Goal: Task Accomplishment & Management: Complete application form

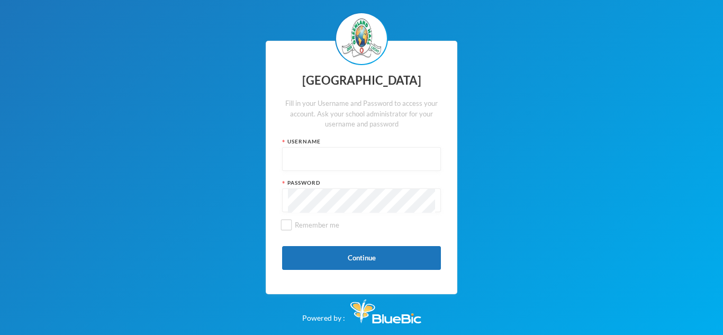
click at [376, 155] on input "text" at bounding box center [361, 160] width 147 height 24
type input "glh25cs25"
click at [372, 255] on button "Continue" at bounding box center [361, 258] width 159 height 24
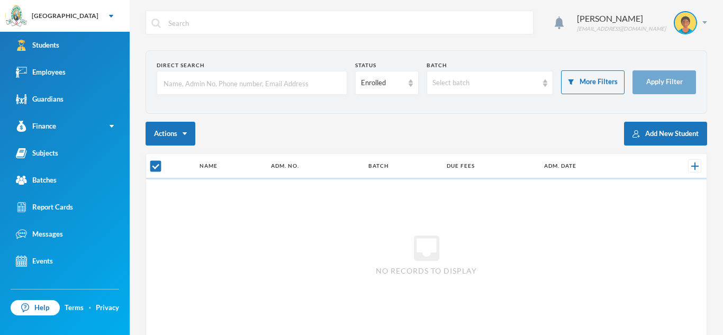
checkbox input "false"
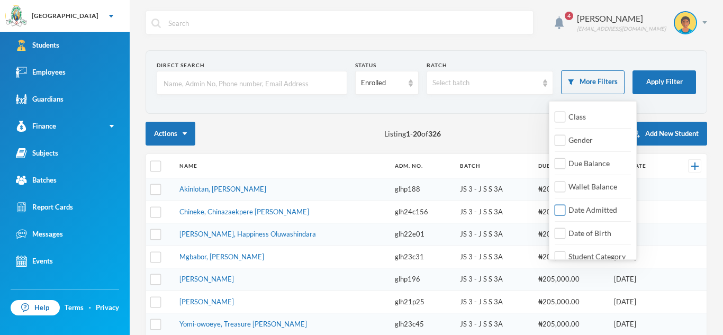
click at [585, 210] on span "Date Admitted" at bounding box center [592, 209] width 57 height 9
click at [566, 210] on input "Date Admitted" at bounding box center [560, 210] width 11 height 11
checkbox input "true"
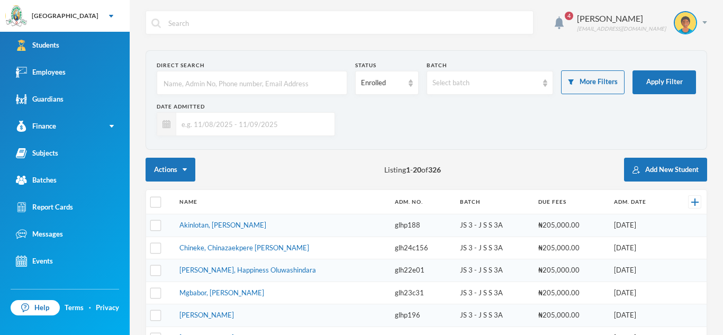
click at [314, 120] on input "text" at bounding box center [252, 124] width 153 height 24
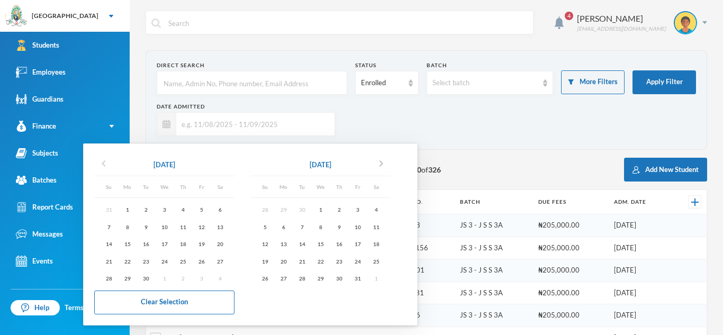
click at [103, 164] on icon "chevron_left" at bounding box center [103, 163] width 13 height 13
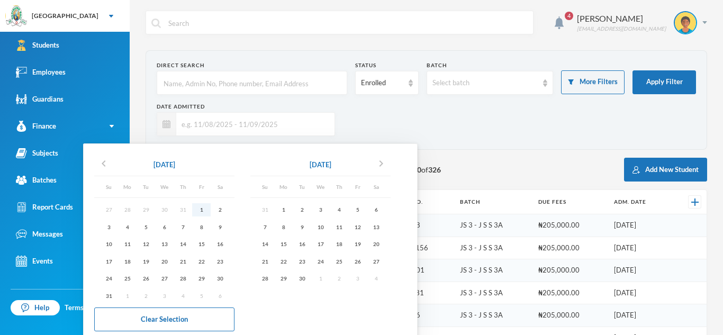
click at [200, 210] on div "1" at bounding box center [201, 209] width 19 height 13
click at [325, 226] on div "10" at bounding box center [320, 226] width 19 height 13
type input "[DATE] - [DATE]"
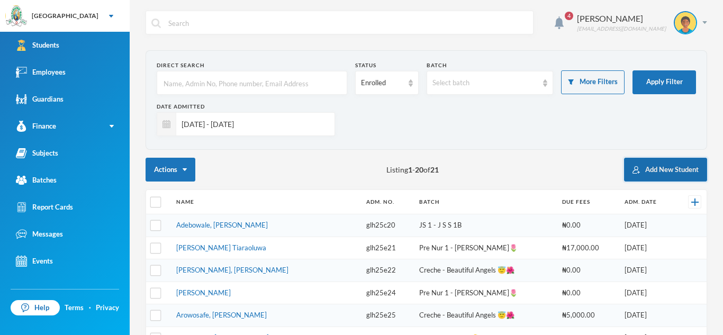
click at [676, 168] on button "Add New Student" at bounding box center [665, 170] width 83 height 24
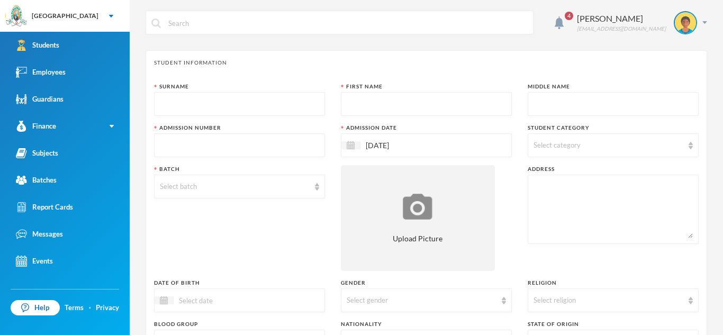
click at [284, 109] on input "text" at bounding box center [239, 105] width 159 height 24
type input "Kadara"
click at [361, 105] on input "text" at bounding box center [426, 105] width 159 height 24
type input "Oluwadamife"
click at [536, 105] on input "text" at bounding box center [612, 105] width 159 height 24
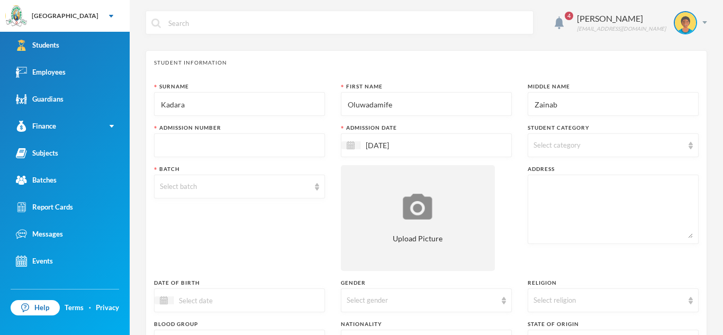
type input "Zainab"
click at [310, 149] on input "text" at bounding box center [239, 146] width 159 height 24
type input "glh25c34"
click at [648, 141] on div "Select category" at bounding box center [608, 145] width 150 height 11
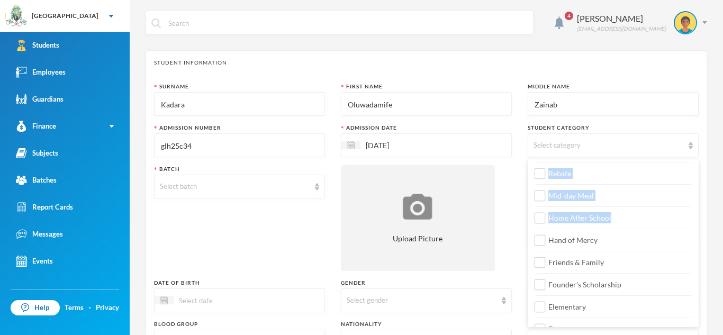
scroll to position [59, 0]
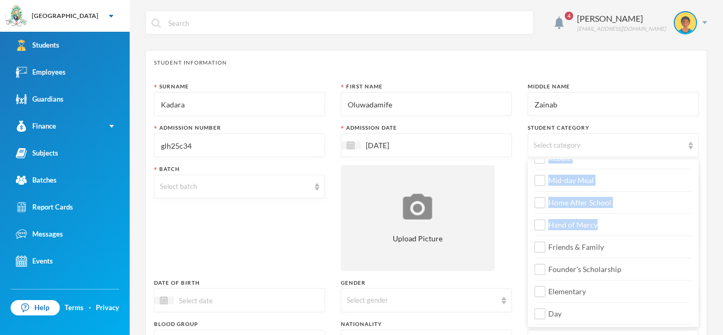
drag, startPoint x: 698, startPoint y: 191, endPoint x: 698, endPoint y: 224, distance: 33.9
click at [698, 224] on ul "Transportation Staff Wards Rebate Mid-day Meal Home After School Hand of Mercy …" at bounding box center [613, 243] width 171 height 168
click at [677, 207] on label "Home After School" at bounding box center [613, 199] width 155 height 17
click at [546, 207] on input "Home After School" at bounding box center [540, 202] width 11 height 11
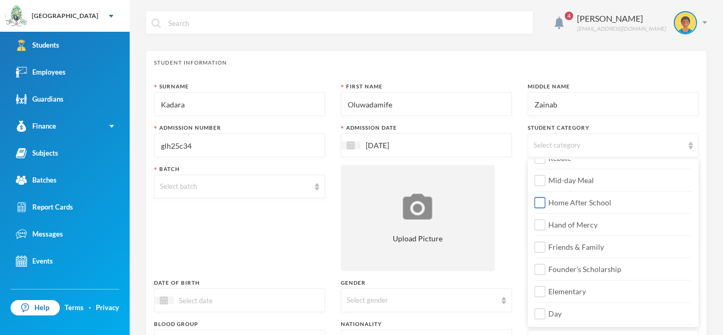
click at [677, 207] on label "Home After School" at bounding box center [613, 199] width 155 height 17
click at [546, 207] on input "Home After School" at bounding box center [540, 202] width 11 height 11
checkbox input "false"
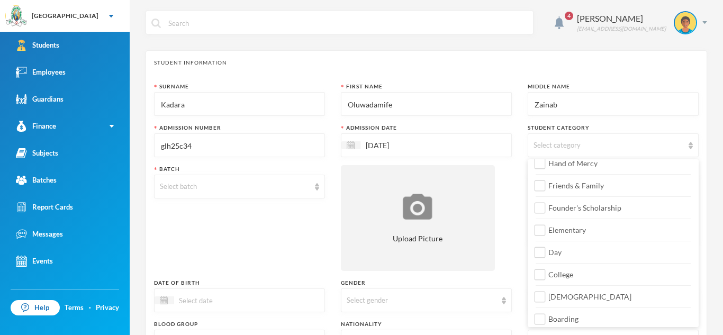
scroll to position [125, 0]
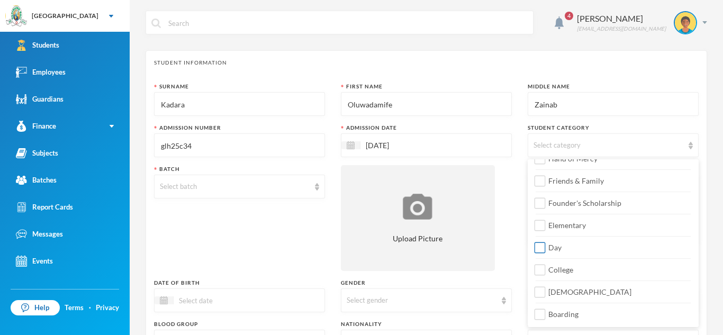
click at [542, 245] on input "Day" at bounding box center [540, 247] width 11 height 11
checkbox input "true"
click at [542, 270] on input "College" at bounding box center [540, 270] width 11 height 11
checkbox input "true"
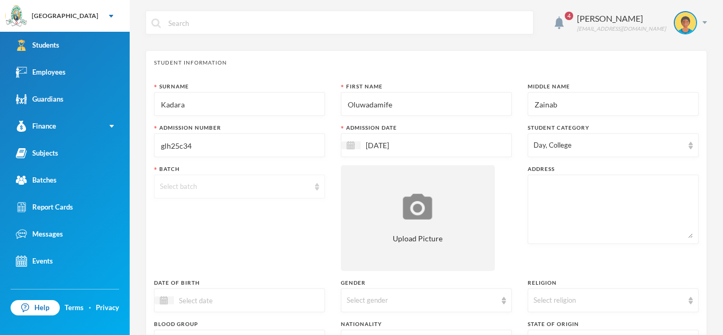
click at [294, 190] on div "Select batch" at bounding box center [235, 187] width 150 height 11
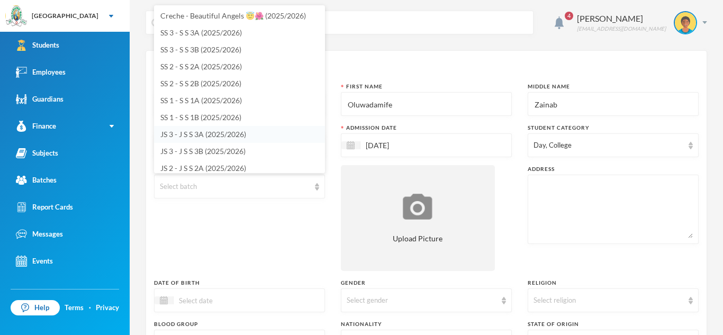
scroll to position [4, 0]
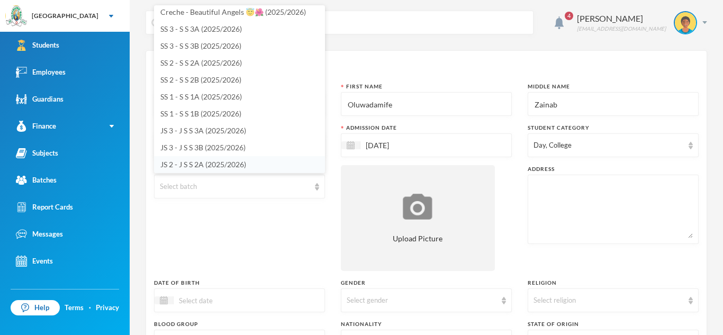
click at [245, 162] on span "JS 2 - J S S 2A (2025/2026)" at bounding box center [203, 164] width 86 height 9
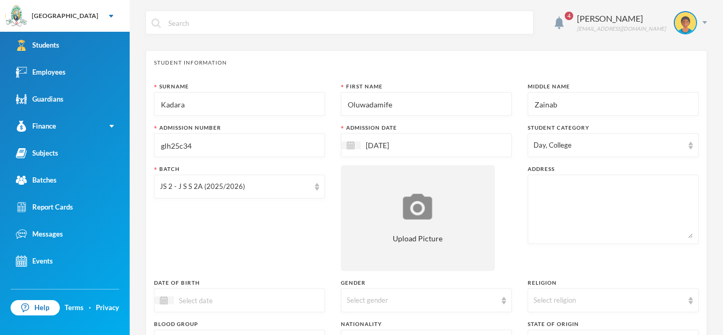
click at [536, 193] on textarea at bounding box center [612, 209] width 159 height 58
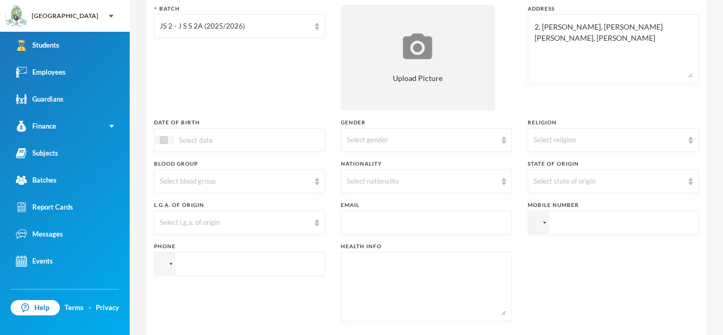
scroll to position [161, 0]
type textarea "2, [PERSON_NAME], [PERSON_NAME] [PERSON_NAME], [PERSON_NAME]"
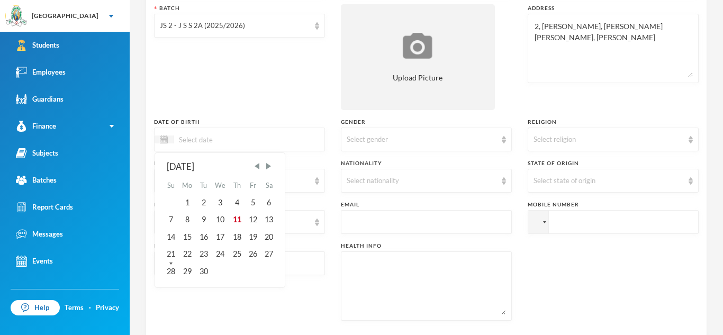
click at [202, 139] on input at bounding box center [218, 139] width 89 height 12
click at [259, 167] on span "Previous Month" at bounding box center [257, 166] width 10 height 10
click at [239, 234] on div "17" at bounding box center [237, 237] width 16 height 17
type input "[DATE]"
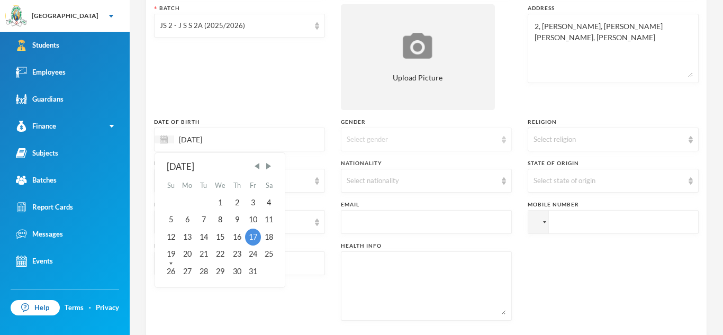
click at [438, 145] on div "Select gender" at bounding box center [426, 140] width 171 height 24
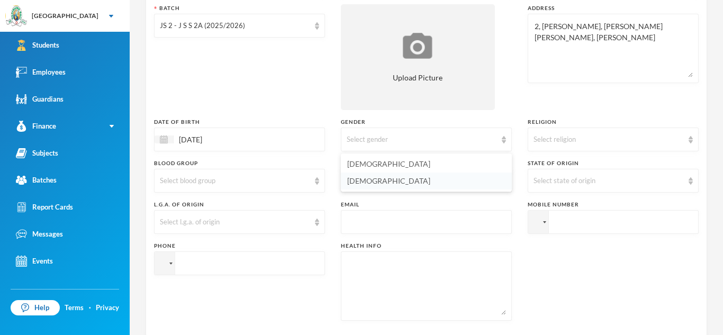
click at [396, 181] on li "[DEMOGRAPHIC_DATA]" at bounding box center [426, 181] width 171 height 17
click at [630, 142] on div "Select religion" at bounding box center [608, 139] width 150 height 11
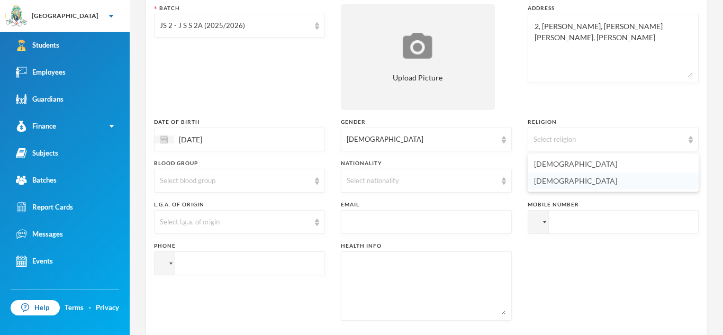
click at [548, 181] on span "[DEMOGRAPHIC_DATA]" at bounding box center [575, 180] width 83 height 9
click at [313, 177] on div "Select blood group" at bounding box center [239, 181] width 171 height 24
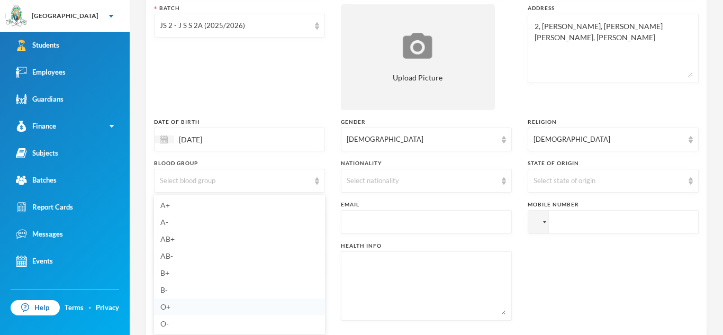
click at [169, 307] on span "O+" at bounding box center [165, 306] width 10 height 9
click at [496, 184] on div "Select nationality" at bounding box center [422, 181] width 150 height 11
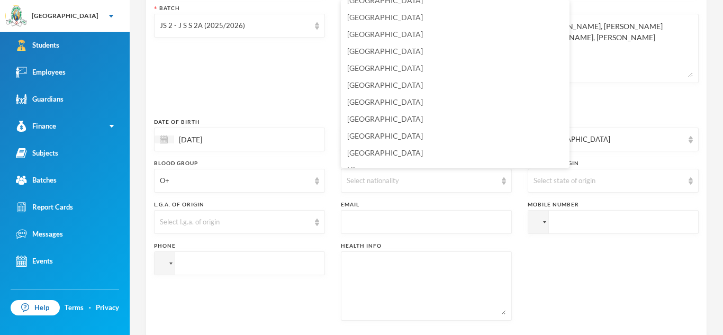
scroll to position [2565, 0]
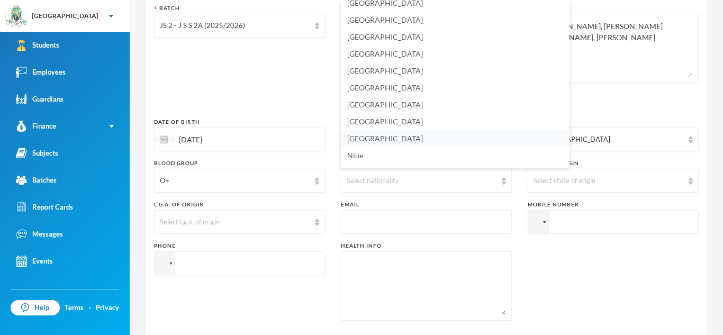
click at [421, 137] on li "[GEOGRAPHIC_DATA]" at bounding box center [455, 138] width 229 height 17
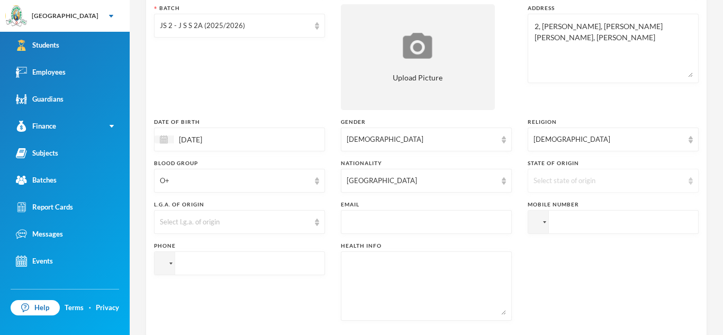
click at [575, 177] on div "Select state of origin" at bounding box center [608, 181] width 150 height 11
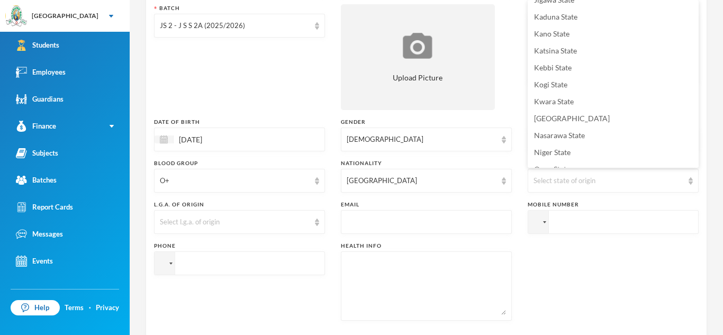
scroll to position [304, 0]
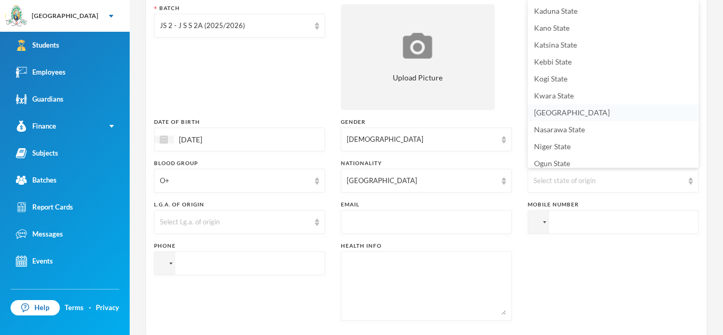
click at [587, 114] on li "[GEOGRAPHIC_DATA]" at bounding box center [613, 112] width 171 height 17
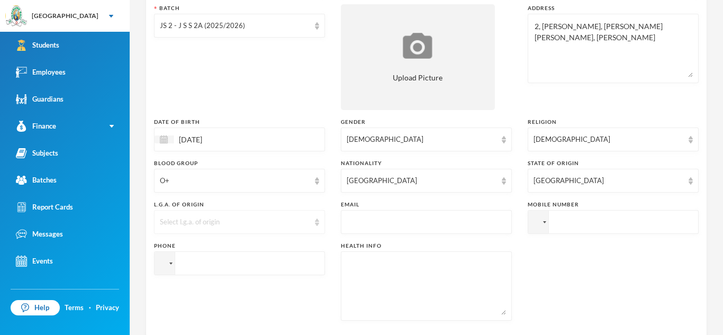
click at [318, 221] on img at bounding box center [317, 222] width 4 height 7
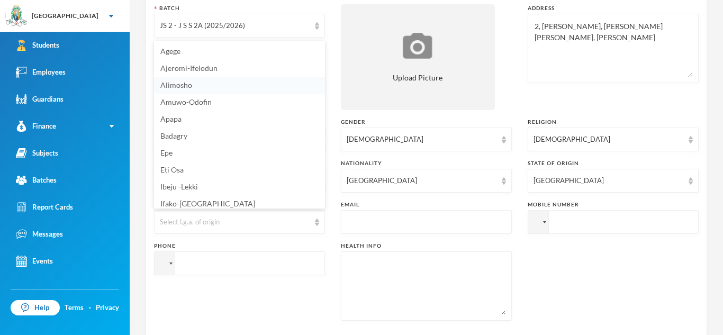
click at [258, 87] on li "Alimosho" at bounding box center [239, 85] width 171 height 17
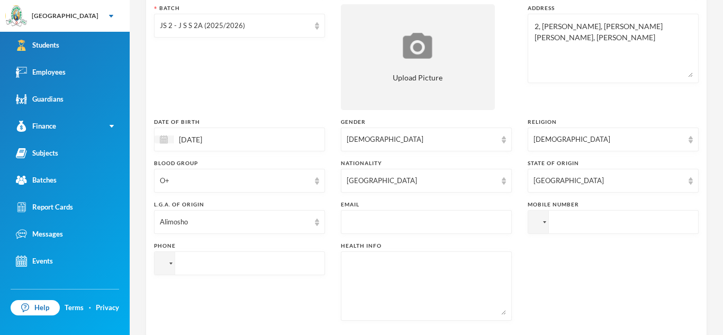
click at [369, 220] on input "text" at bounding box center [426, 223] width 159 height 24
type input "[EMAIL_ADDRESS][DOMAIN_NAME]"
click at [552, 225] on input "tel" at bounding box center [613, 222] width 171 height 24
type input "[PHONE_NUMBER]"
click at [451, 286] on textarea at bounding box center [426, 286] width 159 height 58
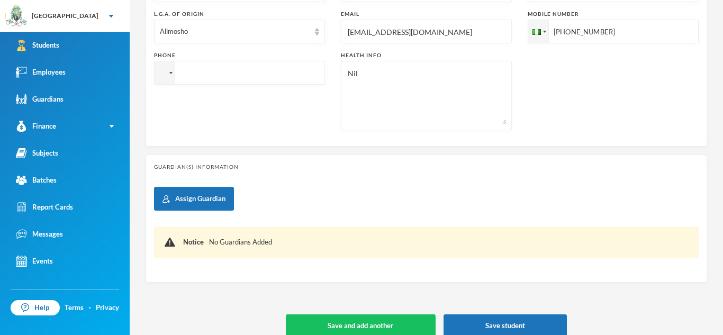
scroll to position [354, 0]
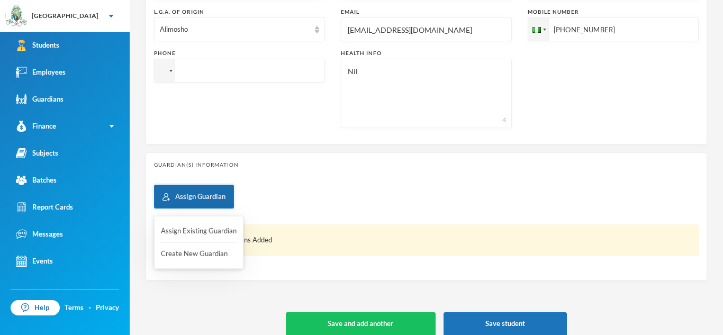
type textarea "Nil"
click at [214, 196] on button "Assign Guardian" at bounding box center [194, 197] width 80 height 24
click at [197, 252] on button "Create New Guardian" at bounding box center [199, 254] width 78 height 19
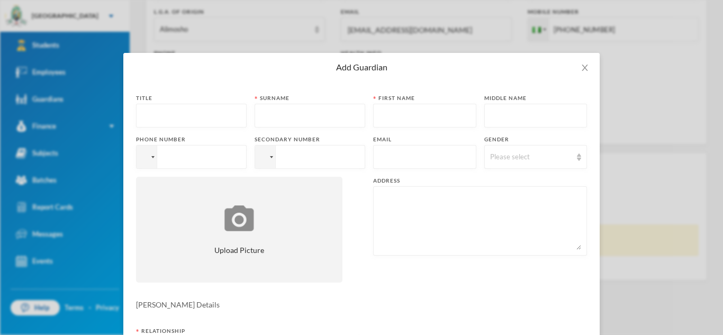
click at [179, 118] on input "text" at bounding box center [191, 116] width 99 height 24
type input "Mrs"
click at [270, 114] on input "text" at bounding box center [309, 116] width 99 height 24
type input "Okelola"
click at [378, 111] on div at bounding box center [424, 116] width 103 height 24
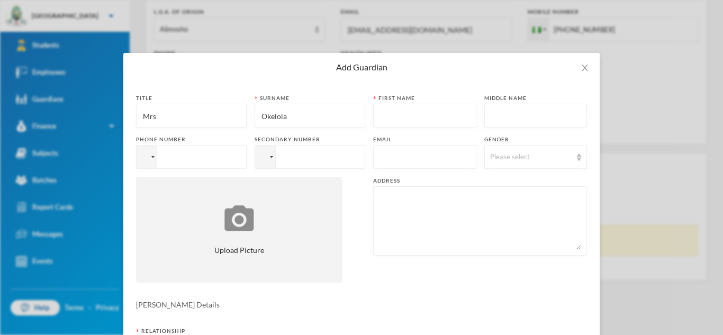
click at [384, 119] on input "text" at bounding box center [425, 116] width 92 height 24
type input "Bose"
click at [227, 159] on input "tel" at bounding box center [191, 157] width 111 height 24
type input "[PHONE_NUMBER]"
click at [381, 158] on input "text" at bounding box center [425, 158] width 92 height 24
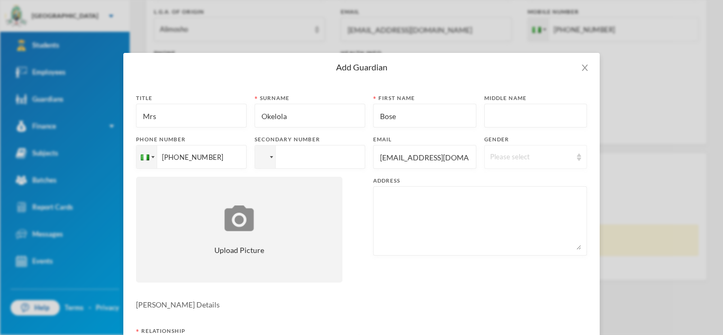
type input "[EMAIL_ADDRESS][DOMAIN_NAME]"
click at [531, 161] on div "Please select" at bounding box center [531, 157] width 82 height 11
click at [505, 197] on span "[DEMOGRAPHIC_DATA]" at bounding box center [531, 198] width 83 height 9
click at [432, 208] on textarea at bounding box center [480, 221] width 202 height 58
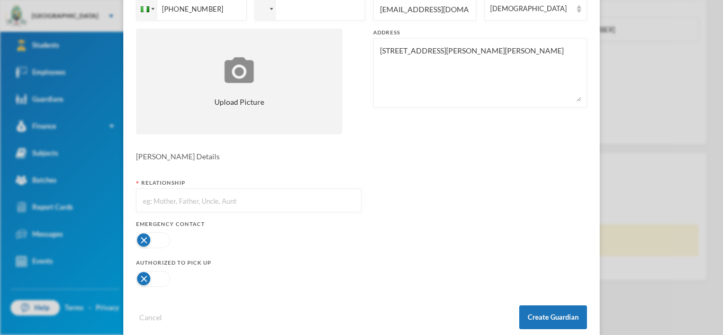
scroll to position [149, 0]
type textarea "[STREET_ADDRESS][PERSON_NAME][PERSON_NAME]"
click at [349, 206] on input "text" at bounding box center [249, 200] width 214 height 24
type input "Mother"
click at [169, 238] on button "button" at bounding box center [153, 239] width 34 height 16
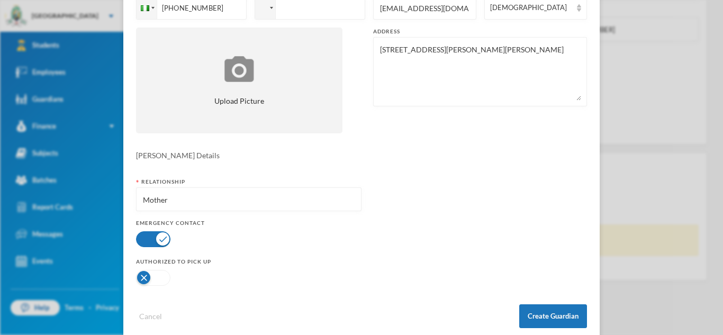
click at [165, 283] on button "button" at bounding box center [153, 278] width 34 height 16
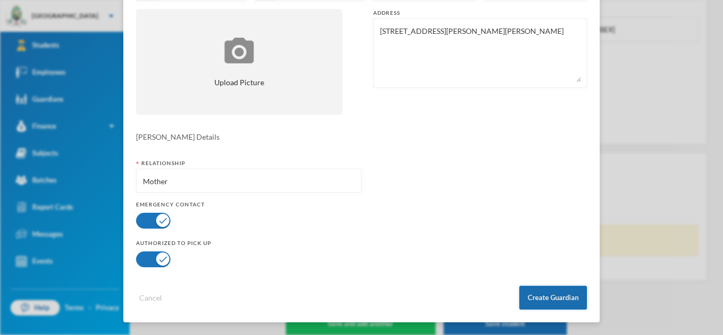
click at [536, 302] on button "Create Guardian" at bounding box center [553, 298] width 68 height 24
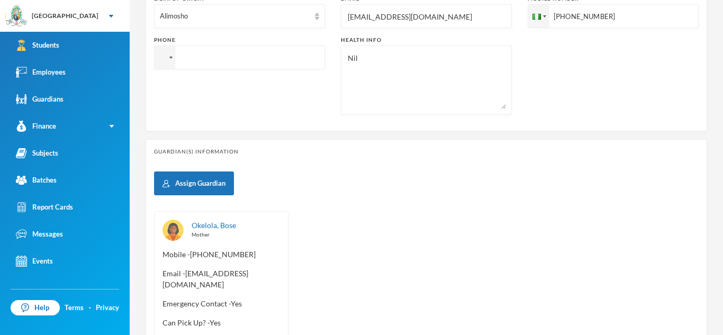
scroll to position [451, 0]
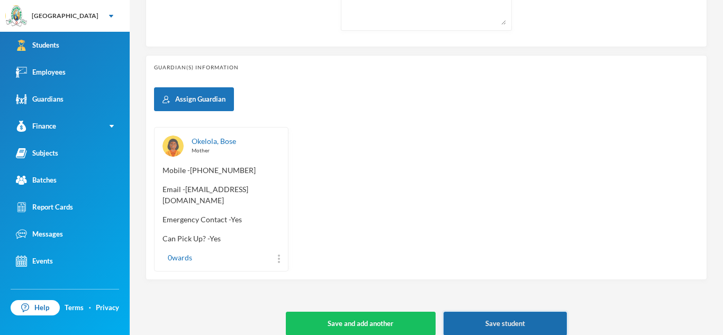
click at [508, 312] on button "Save student" at bounding box center [504, 324] width 123 height 24
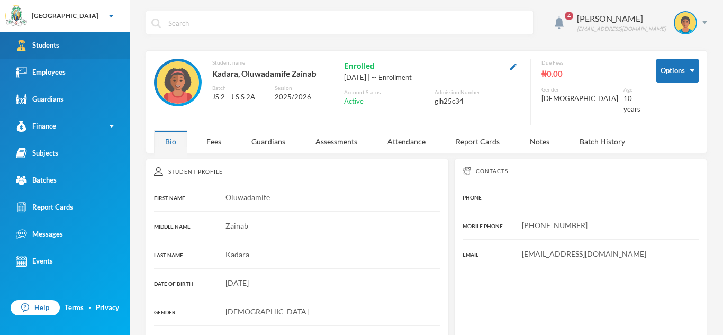
click at [85, 45] on link "Students" at bounding box center [65, 45] width 130 height 27
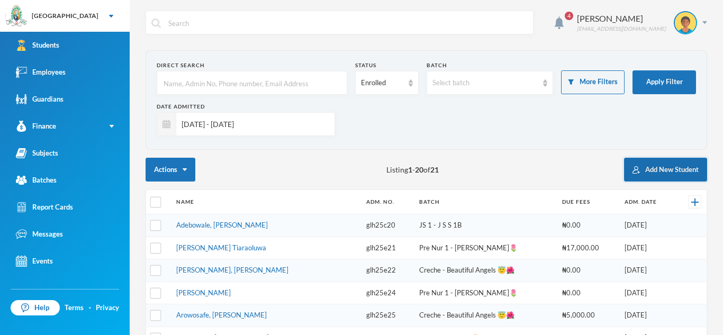
click at [657, 165] on button "Add New Student" at bounding box center [665, 170] width 83 height 24
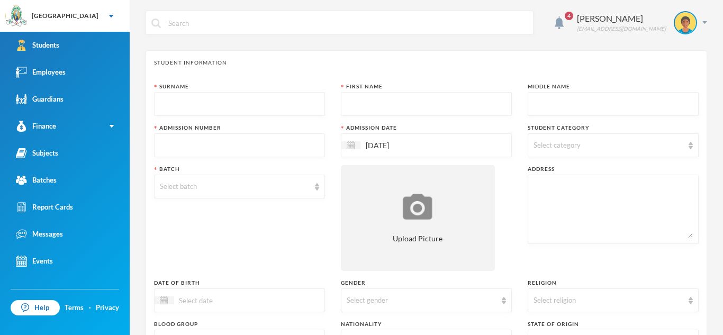
click at [305, 99] on input "text" at bounding box center [239, 105] width 159 height 24
type input "a"
type input "Akinmoyo"
click at [359, 100] on input "text" at bounding box center [426, 105] width 159 height 24
type input "Oluwasemilore"
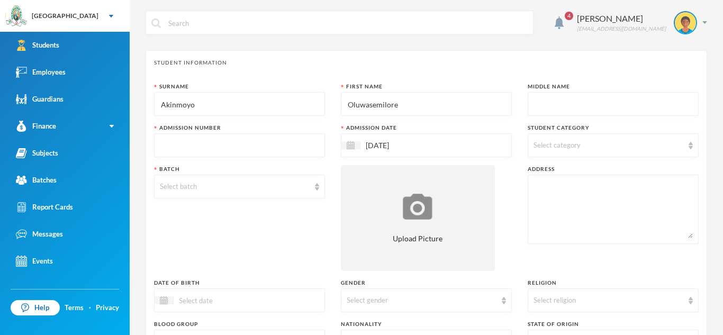
click at [543, 105] on input "text" at bounding box center [612, 105] width 159 height 24
type input "Praise"
click at [304, 144] on input "text" at bounding box center [239, 146] width 159 height 24
type input "glh25c35"
click at [672, 144] on div "Select category" at bounding box center [608, 145] width 150 height 11
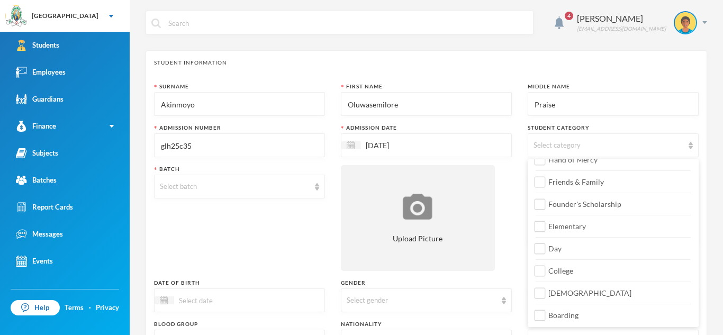
scroll to position [125, 0]
click at [541, 250] on input "Day" at bounding box center [540, 247] width 11 height 11
checkbox input "true"
click at [542, 268] on input "College" at bounding box center [540, 270] width 11 height 11
checkbox input "true"
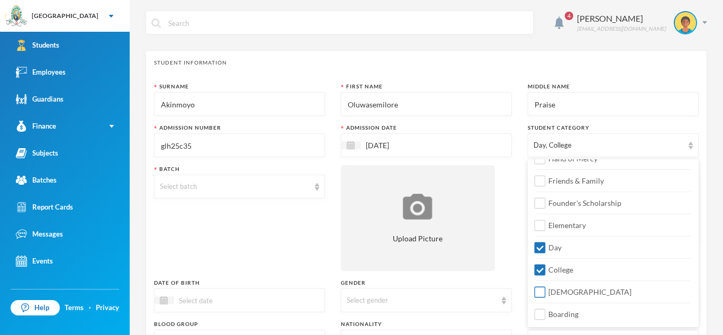
click at [541, 291] on input "[DEMOGRAPHIC_DATA]" at bounding box center [540, 292] width 11 height 11
checkbox input "true"
click at [288, 191] on div "Select batch" at bounding box center [235, 187] width 150 height 11
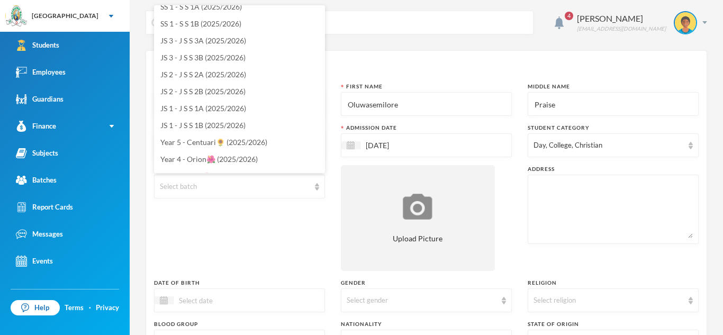
scroll to position [95, 0]
click at [233, 124] on span "JS 1 - J S S 1B (2025/2026)" at bounding box center [202, 123] width 85 height 9
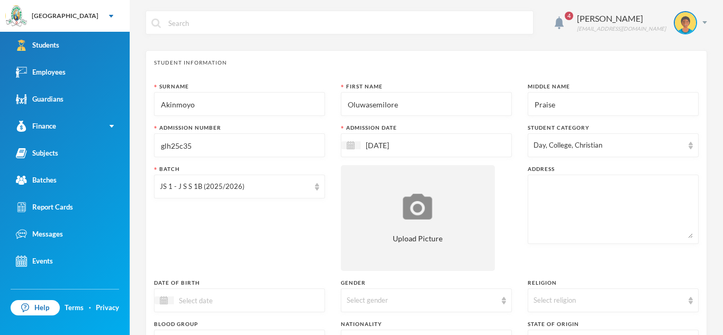
click at [537, 189] on textarea at bounding box center [612, 209] width 159 height 58
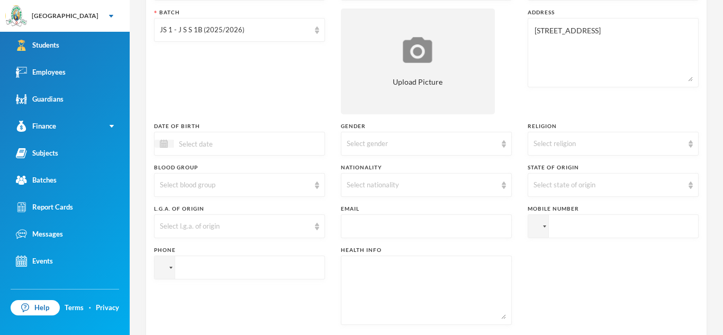
scroll to position [164, 0]
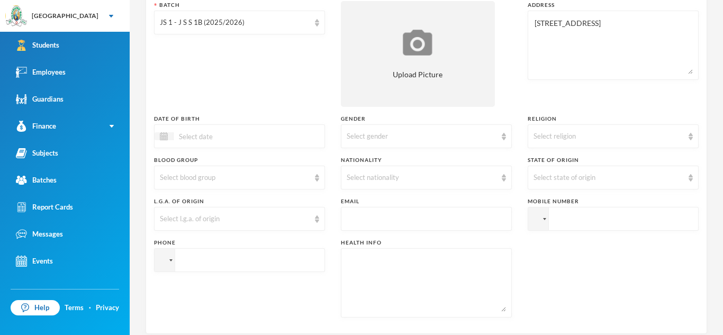
type textarea "[STREET_ADDRESS]"
click at [219, 138] on input at bounding box center [218, 136] width 89 height 12
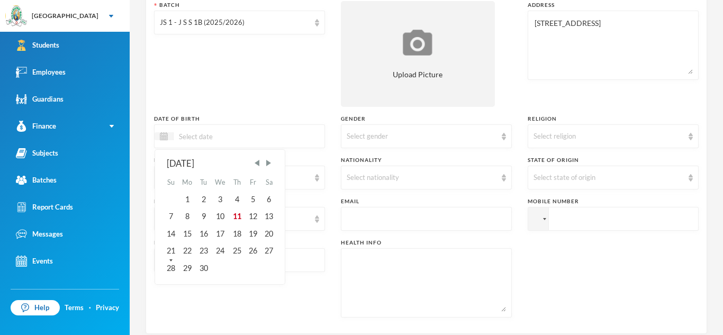
click at [219, 138] on input at bounding box center [218, 136] width 89 height 12
click at [259, 165] on span "Previous Month" at bounding box center [257, 163] width 10 height 10
click at [259, 164] on span "Previous Month" at bounding box center [257, 163] width 10 height 10
click at [188, 198] on div "2" at bounding box center [187, 199] width 17 height 17
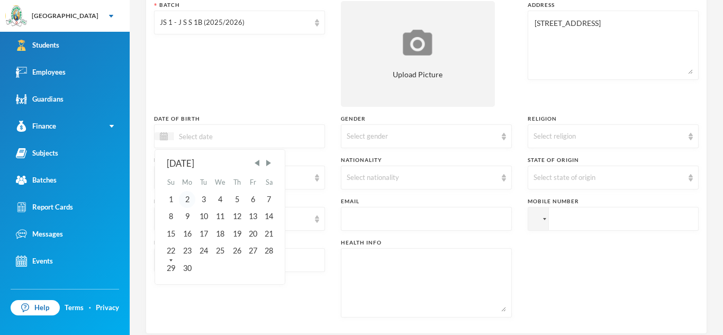
type input "[DATE]"
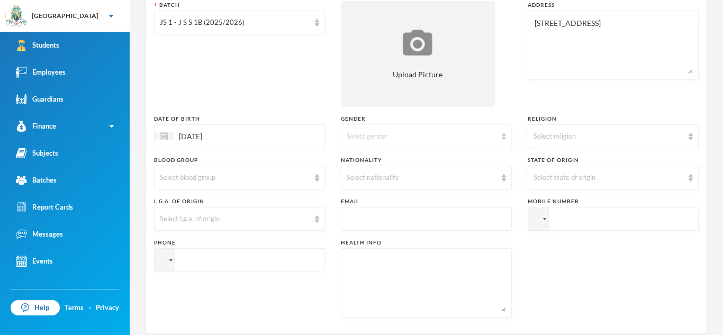
click at [435, 139] on div "Select gender" at bounding box center [422, 136] width 150 height 11
click at [364, 164] on li "[DEMOGRAPHIC_DATA]" at bounding box center [426, 160] width 171 height 17
click at [649, 134] on div "Select religion" at bounding box center [608, 136] width 150 height 11
click at [568, 164] on span "[DEMOGRAPHIC_DATA]" at bounding box center [575, 160] width 83 height 9
click at [315, 180] on img at bounding box center [317, 177] width 4 height 7
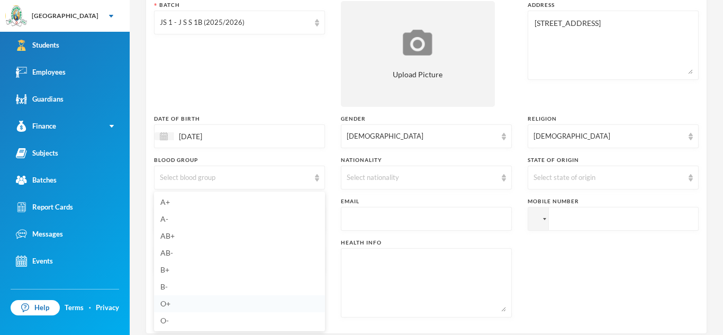
click at [169, 303] on span "O+" at bounding box center [165, 303] width 10 height 9
click at [500, 177] on div "Select nationality" at bounding box center [426, 178] width 171 height 24
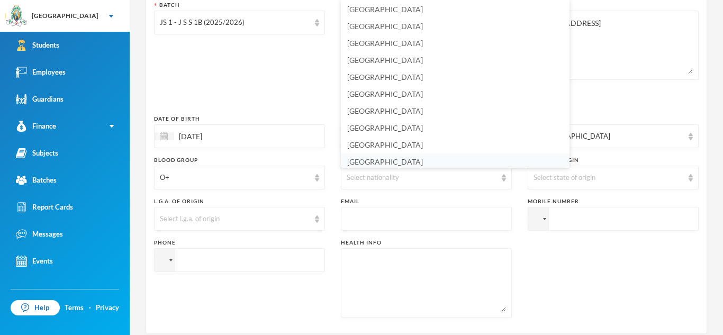
scroll to position [2544, 0]
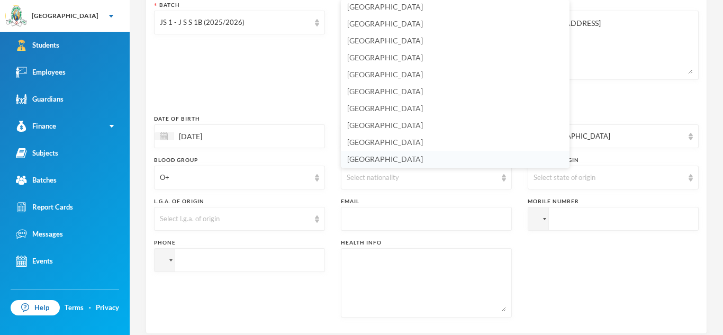
click at [375, 161] on li "[GEOGRAPHIC_DATA]" at bounding box center [455, 159] width 229 height 17
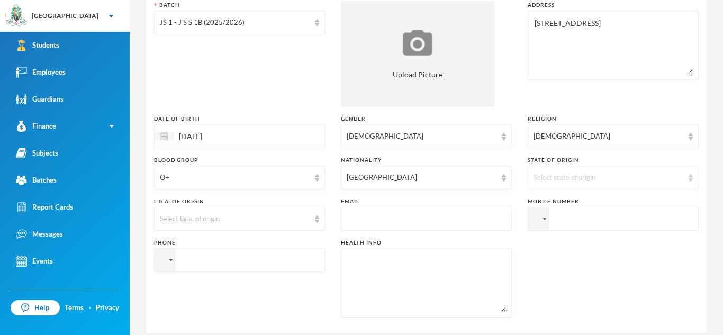
click at [594, 178] on div "Select state of origin" at bounding box center [608, 178] width 150 height 11
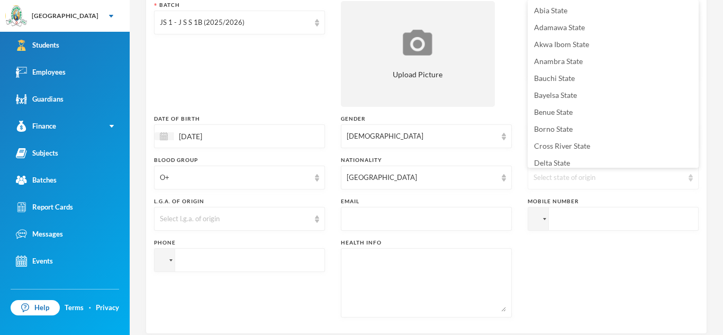
click at [594, 178] on div "Select state of origin" at bounding box center [608, 178] width 150 height 11
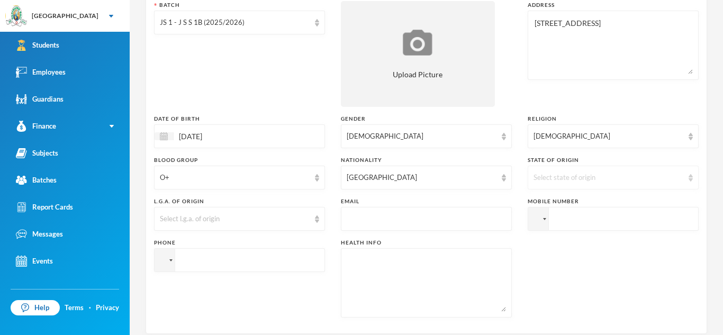
click at [577, 174] on div "Select state of origin" at bounding box center [608, 178] width 150 height 11
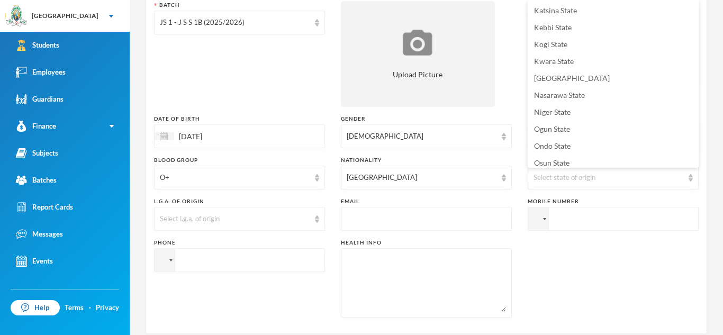
scroll to position [342, 0]
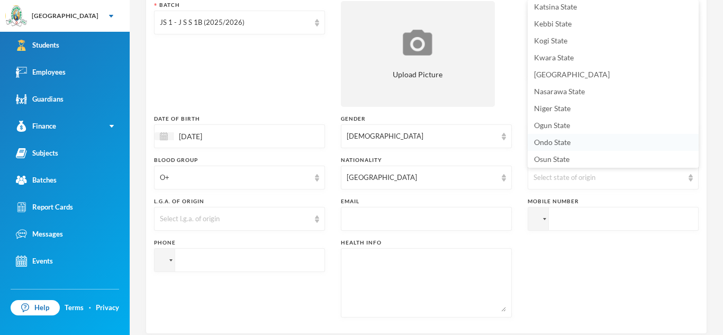
click at [600, 143] on li "Ondo State" at bounding box center [613, 142] width 171 height 17
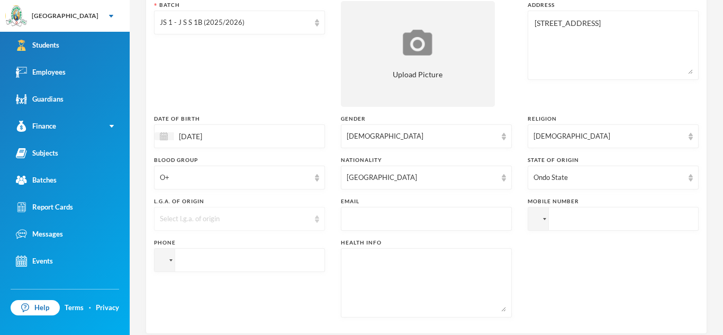
click at [304, 224] on div "Select l.g.a. of origin" at bounding box center [239, 219] width 171 height 24
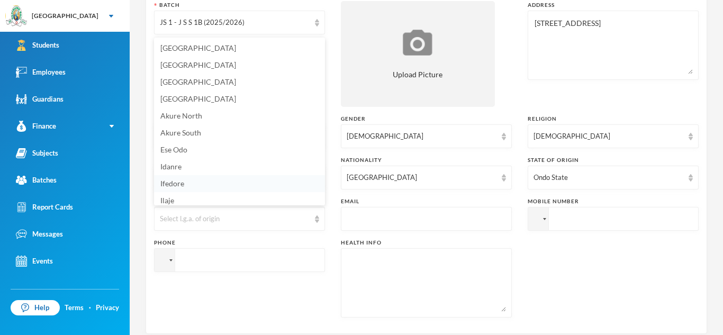
scroll to position [21, 0]
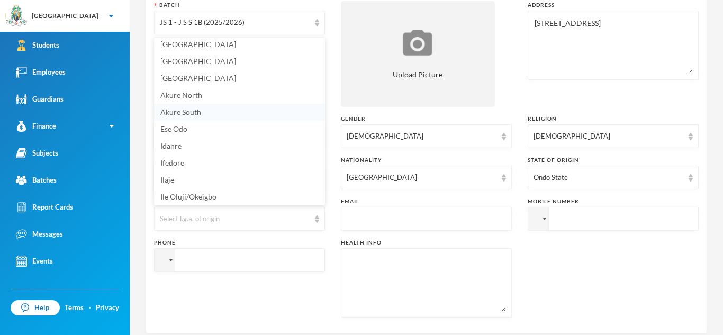
click at [203, 109] on li "Akure South" at bounding box center [239, 112] width 171 height 17
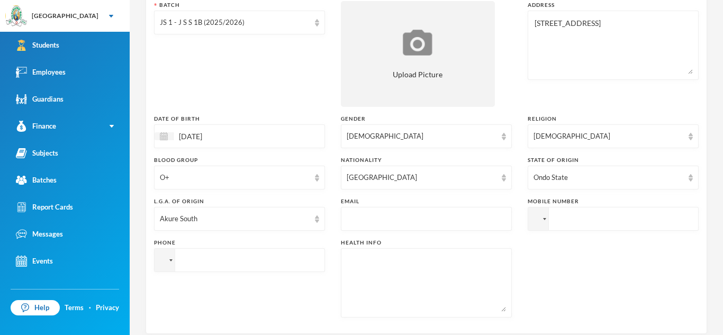
click at [374, 218] on input "text" at bounding box center [426, 219] width 159 height 24
type input "[EMAIL_ADDRESS][DOMAIN_NAME]"
click at [567, 221] on input "tel" at bounding box center [613, 219] width 171 height 24
type input "[PHONE_NUMBER]"
click at [445, 269] on textarea at bounding box center [426, 283] width 159 height 58
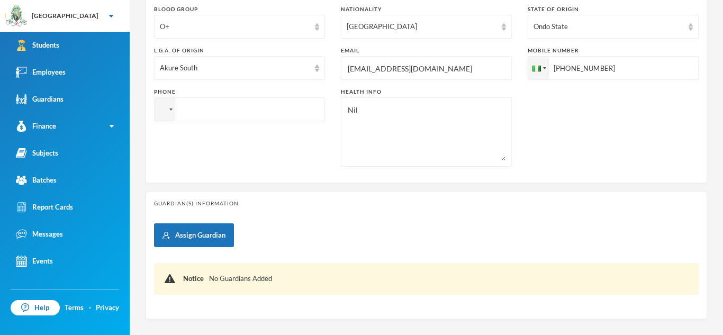
scroll to position [318, 0]
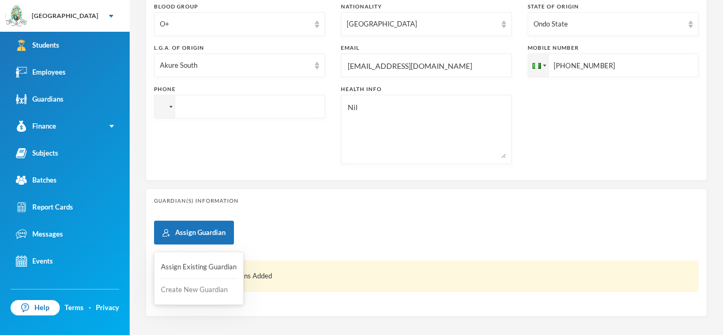
type textarea "Nil"
click at [188, 287] on button "Create New Guardian" at bounding box center [199, 289] width 78 height 19
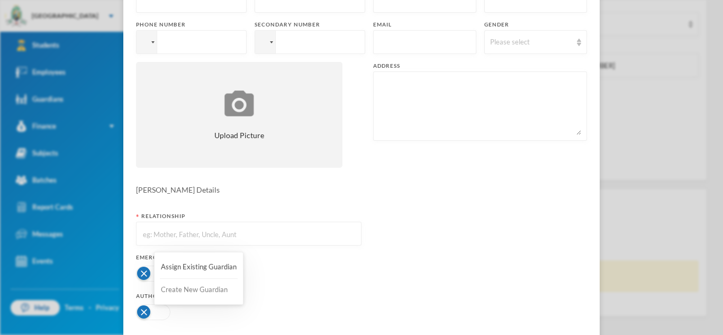
scroll to position [0, 0]
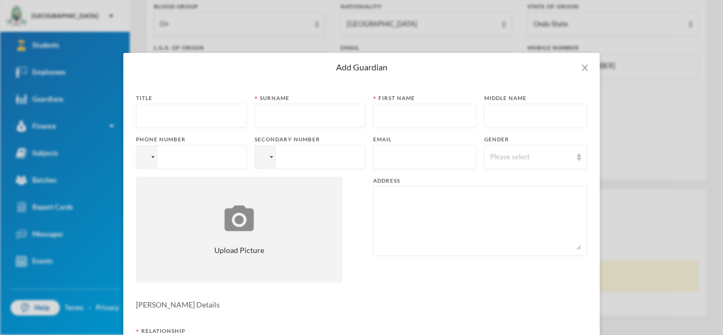
click at [181, 113] on input "text" at bounding box center [191, 116] width 99 height 24
type input "Mr"
click at [262, 111] on input "text" at bounding box center [309, 116] width 99 height 24
type input "Akinmoyo"
click at [390, 116] on input "text" at bounding box center [425, 116] width 92 height 24
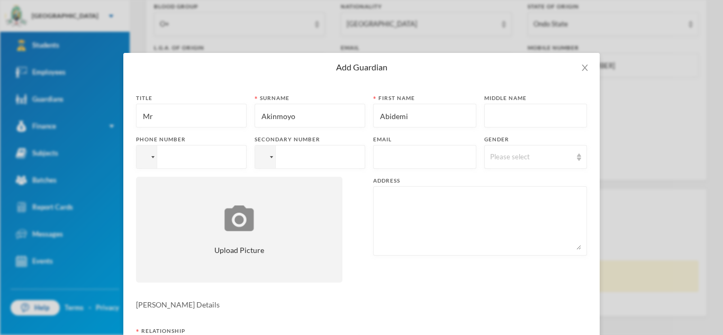
type input "Abidemi"
click at [225, 158] on input "tel" at bounding box center [191, 157] width 111 height 24
type input "[PHONE_NUMBER]"
click at [384, 153] on input "text" at bounding box center [425, 158] width 92 height 24
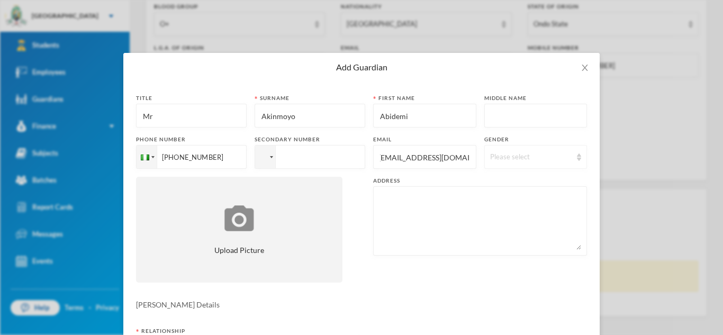
type input "[EMAIL_ADDRESS][DOMAIN_NAME]"
click at [513, 161] on div "Please select" at bounding box center [531, 157] width 82 height 11
click at [503, 181] on span "[DEMOGRAPHIC_DATA]" at bounding box center [531, 181] width 83 height 9
click at [423, 206] on textarea at bounding box center [480, 221] width 202 height 58
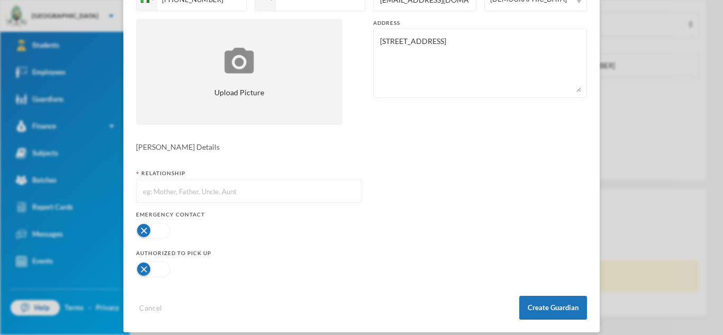
scroll to position [168, 0]
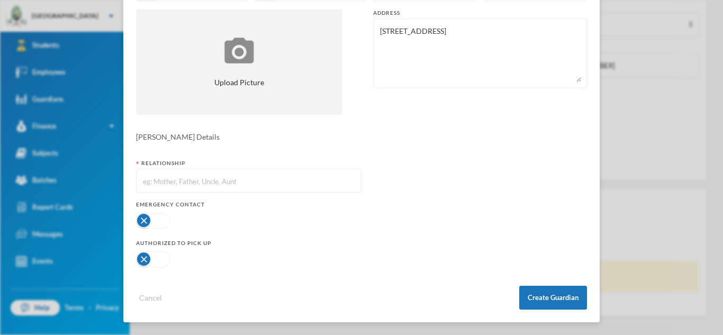
type textarea "[STREET_ADDRESS]"
click at [192, 183] on input "text" at bounding box center [249, 181] width 214 height 24
type input "Father"
click at [161, 225] on button "button" at bounding box center [153, 221] width 34 height 16
click at [164, 262] on button "button" at bounding box center [153, 259] width 34 height 16
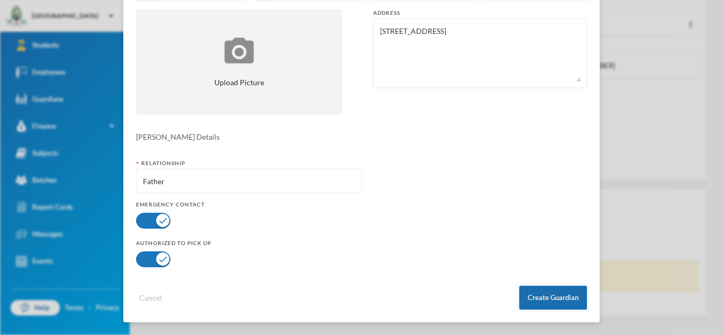
click at [529, 291] on button "Create Guardian" at bounding box center [553, 298] width 68 height 24
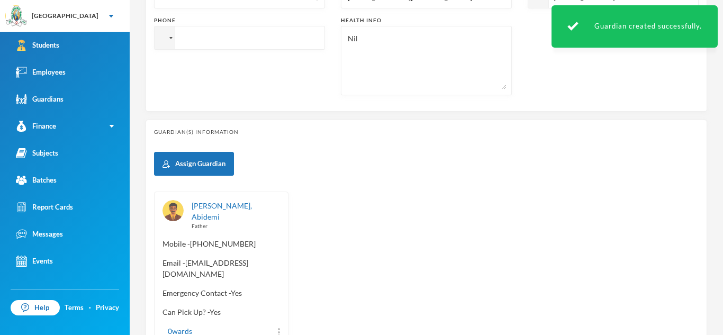
scroll to position [451, 0]
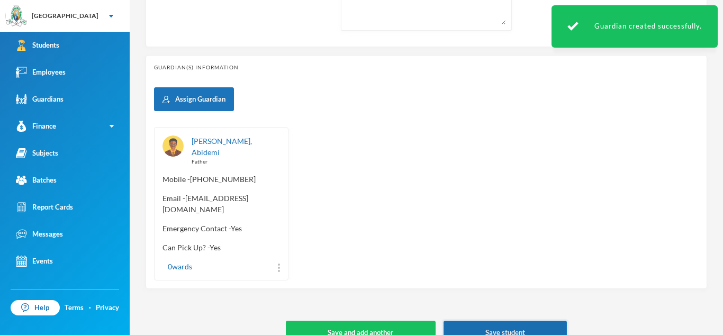
click at [514, 321] on button "Save student" at bounding box center [504, 333] width 123 height 24
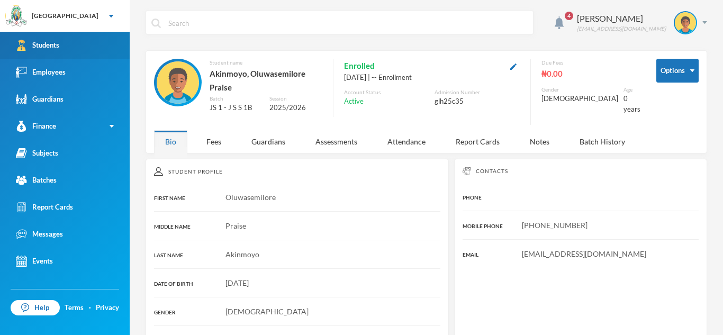
click at [80, 50] on link "Students" at bounding box center [65, 45] width 130 height 27
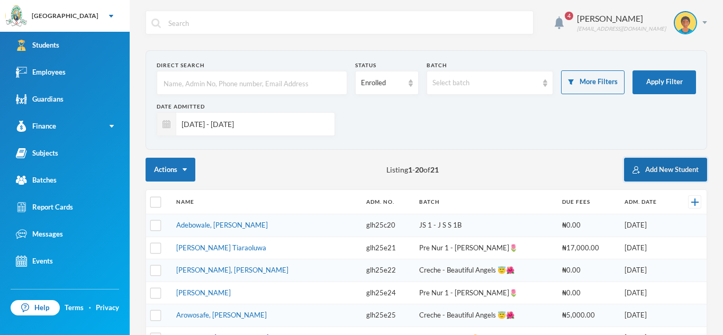
click at [640, 170] on button "Add New Student" at bounding box center [665, 170] width 83 height 24
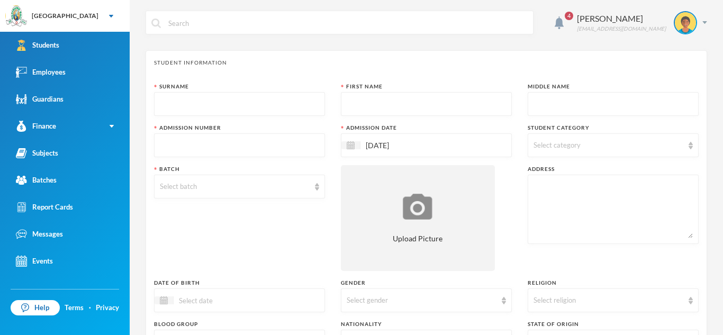
click at [296, 102] on input "text" at bounding box center [239, 105] width 159 height 24
type input "Ajijola"
click at [408, 103] on input "text" at bounding box center [426, 105] width 159 height 24
type input "[PERSON_NAME]"
click at [536, 109] on input "text" at bounding box center [612, 105] width 159 height 24
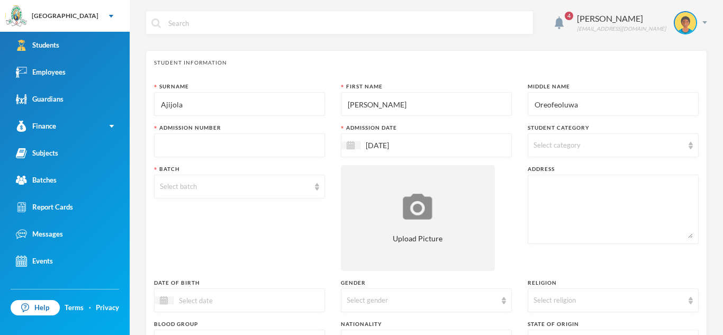
type input "Oreofeoluwa"
click at [276, 147] on input "text" at bounding box center [239, 146] width 159 height 24
type input "glh25c36"
click at [604, 143] on div "Select category" at bounding box center [608, 145] width 150 height 11
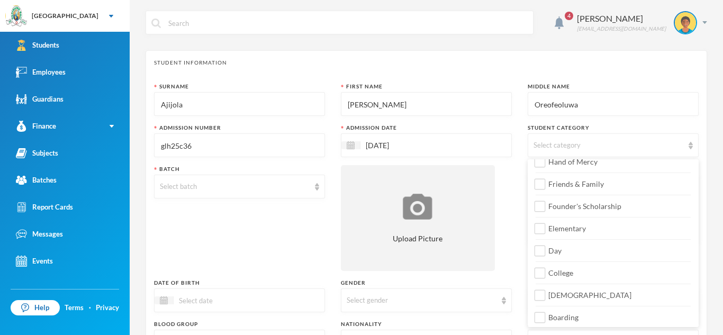
scroll to position [125, 0]
click at [539, 249] on input "Day" at bounding box center [540, 247] width 11 height 11
checkbox input "true"
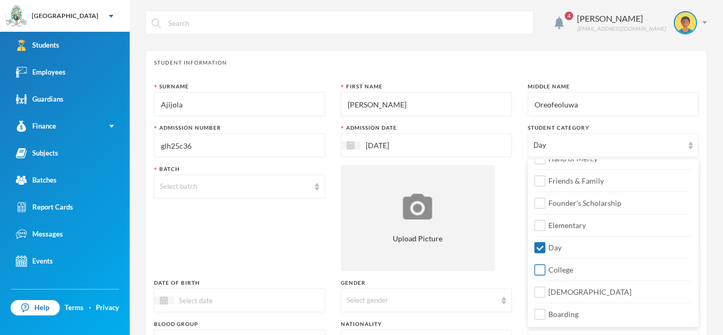
click at [543, 268] on input "College" at bounding box center [540, 270] width 11 height 11
checkbox input "true"
click at [545, 292] on input "[DEMOGRAPHIC_DATA]" at bounding box center [540, 292] width 11 height 11
checkbox input "true"
click at [281, 189] on div "Select batch" at bounding box center [235, 187] width 150 height 11
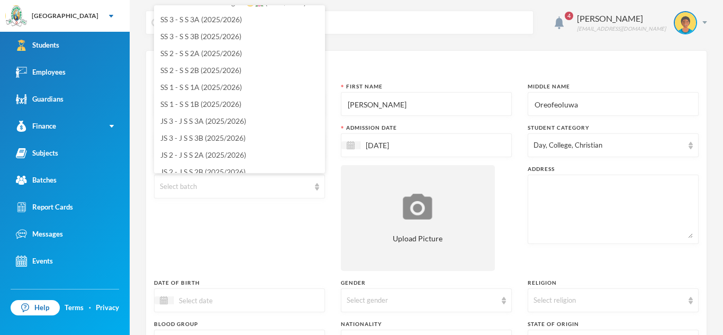
scroll to position [12, 0]
click at [228, 90] on span "SS 1 - S S 1A (2025/2026)" at bounding box center [201, 88] width 82 height 9
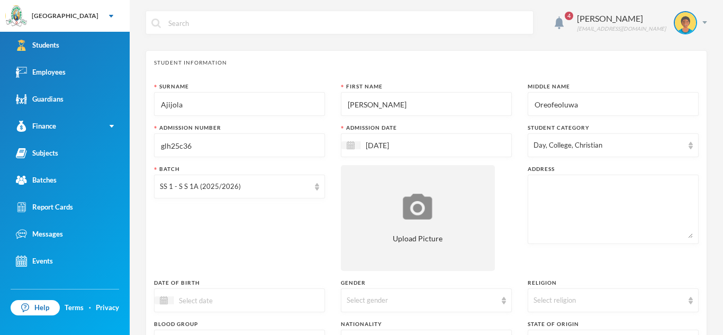
click at [562, 188] on textarea at bounding box center [612, 209] width 159 height 58
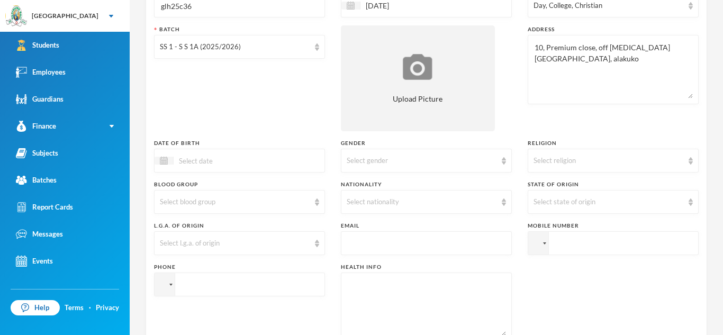
scroll to position [141, 0]
type textarea "10, Premium close, off [MEDICAL_DATA][GEOGRAPHIC_DATA], alakuko"
click at [267, 158] on div at bounding box center [239, 159] width 171 height 24
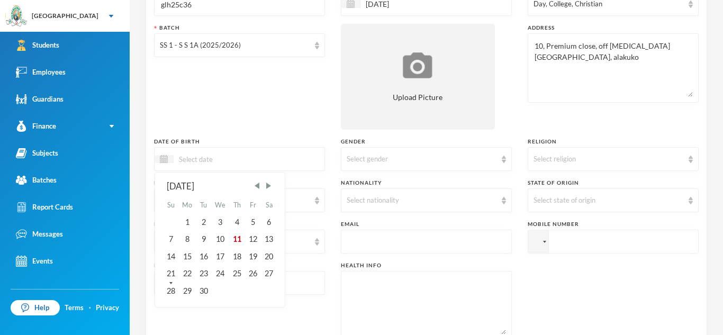
click at [267, 158] on div "[DATE] Su Mo Tu We Th Fr Sa 1 2 3 4 5 6 7 8 9 10 11 12 13 14 15 16 17 18 19 20 …" at bounding box center [239, 159] width 171 height 24
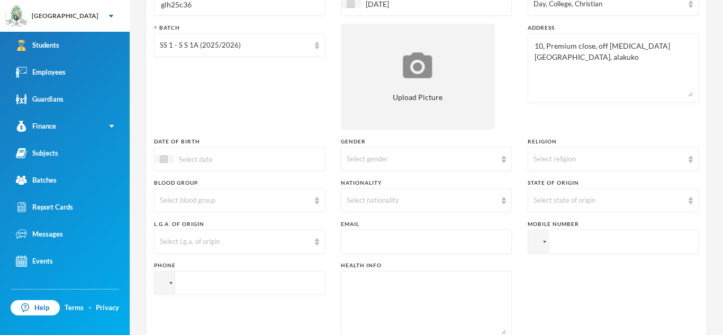
click at [232, 161] on input at bounding box center [218, 159] width 89 height 12
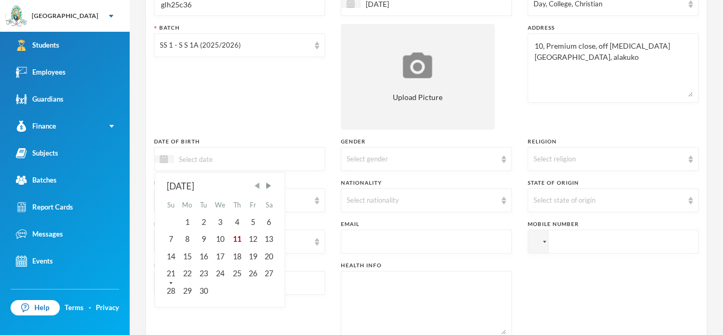
click at [259, 187] on span "Previous Month" at bounding box center [257, 186] width 10 height 10
click at [205, 221] on div "1" at bounding box center [203, 222] width 16 height 17
type input "[DATE]"
click at [483, 162] on div "Select gender" at bounding box center [422, 159] width 150 height 11
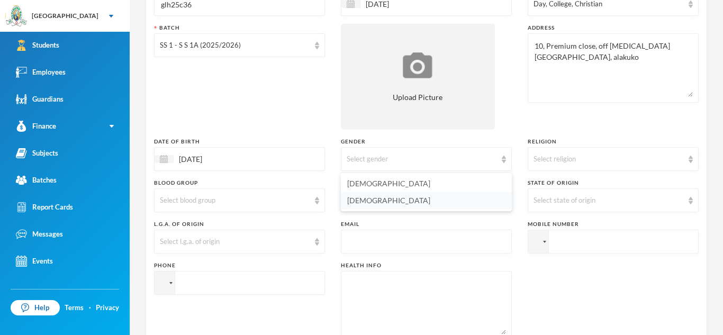
click at [421, 204] on li "[DEMOGRAPHIC_DATA]" at bounding box center [426, 200] width 171 height 17
click at [629, 158] on div "Select religion" at bounding box center [608, 159] width 150 height 11
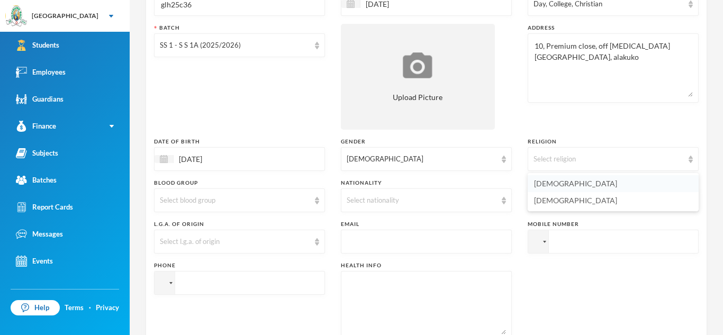
click at [586, 186] on li "[DEMOGRAPHIC_DATA]" at bounding box center [613, 183] width 171 height 17
click at [315, 204] on div "Select blood group" at bounding box center [239, 200] width 171 height 24
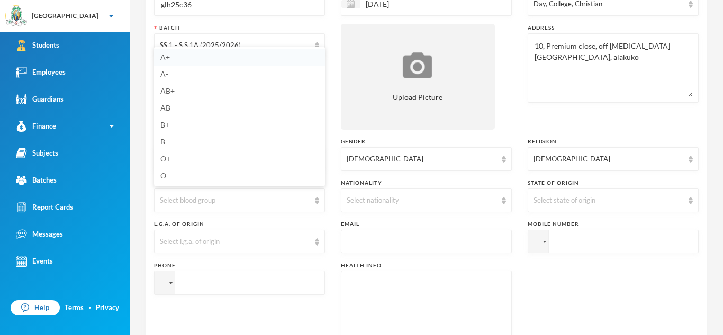
click at [174, 59] on li "A+" at bounding box center [239, 57] width 171 height 17
click at [374, 202] on div "Select nationality" at bounding box center [422, 200] width 150 height 11
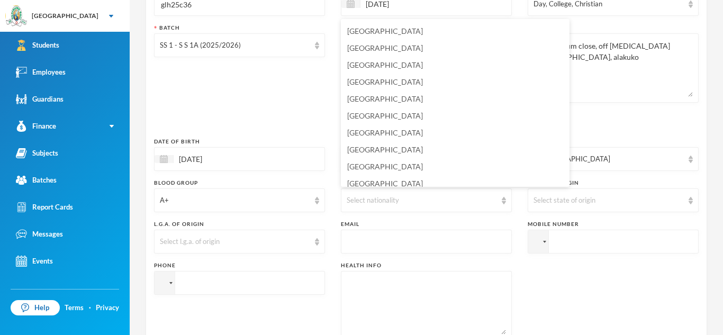
scroll to position [2586, 0]
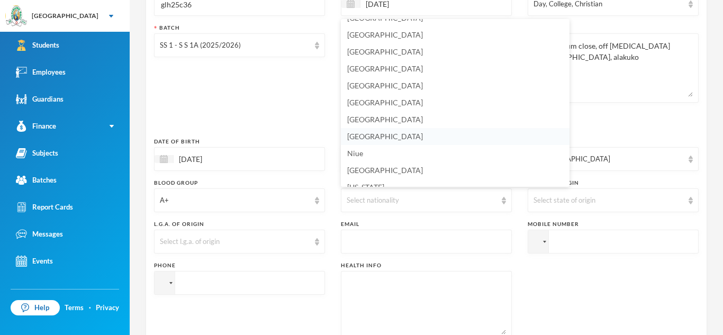
click at [364, 136] on span "[GEOGRAPHIC_DATA]" at bounding box center [385, 136] width 76 height 9
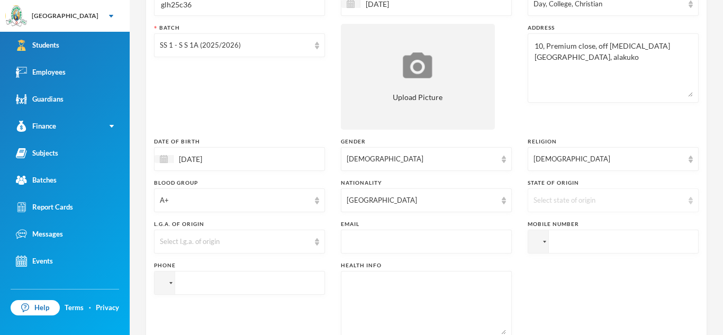
click at [591, 196] on div "Select state of origin" at bounding box center [608, 200] width 150 height 11
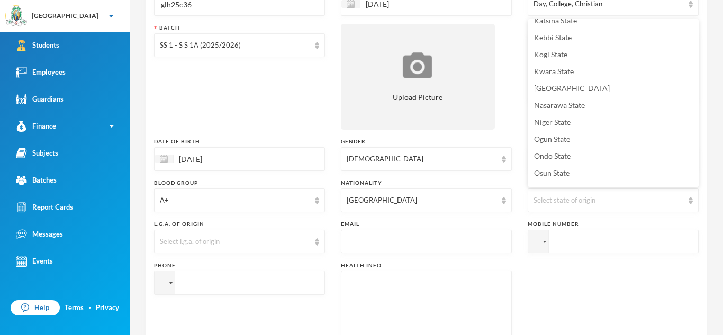
scroll to position [350, 0]
click at [600, 173] on li "Osun State" at bounding box center [613, 170] width 171 height 17
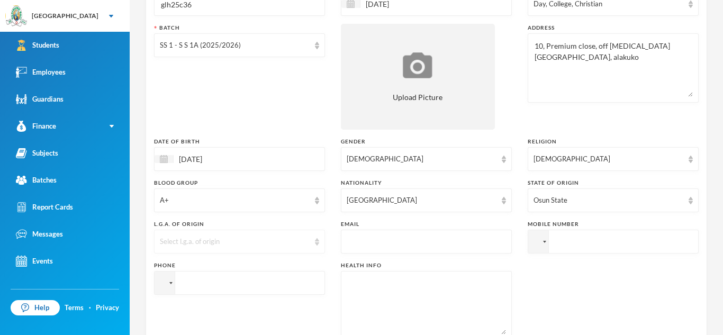
click at [312, 240] on div "Select l.g.a. of origin" at bounding box center [239, 242] width 171 height 24
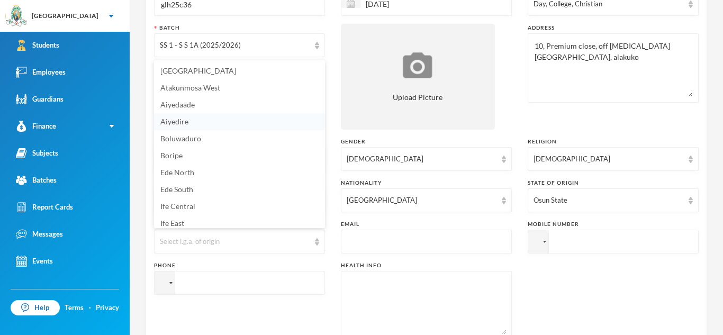
scroll to position [4, 0]
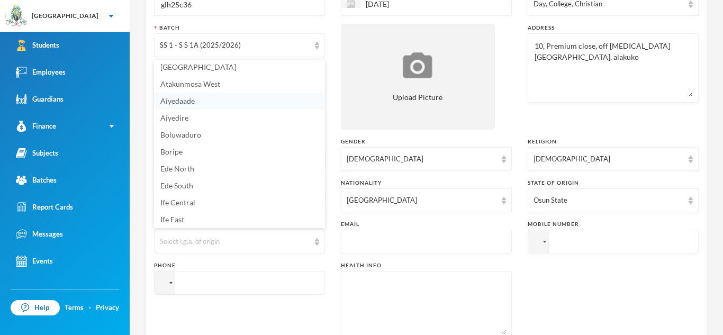
click at [220, 102] on li "Aiyedaade" at bounding box center [239, 101] width 171 height 17
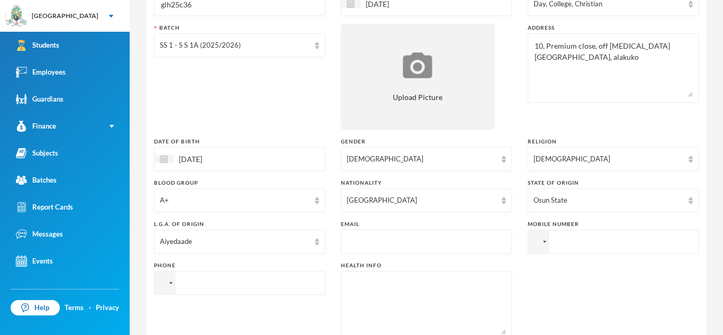
click at [373, 237] on input "text" at bounding box center [426, 242] width 159 height 24
type input "[EMAIL_ADDRESS][DOMAIN_NAME]"
click at [559, 243] on input "tel" at bounding box center [613, 242] width 171 height 24
type input "[PHONE_NUMBER]"
click at [451, 303] on textarea at bounding box center [426, 306] width 159 height 58
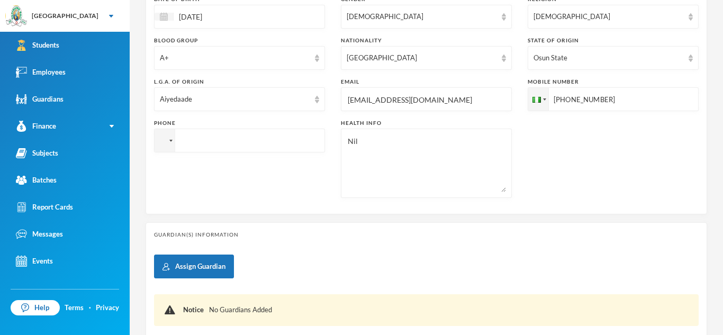
scroll to position [288, 0]
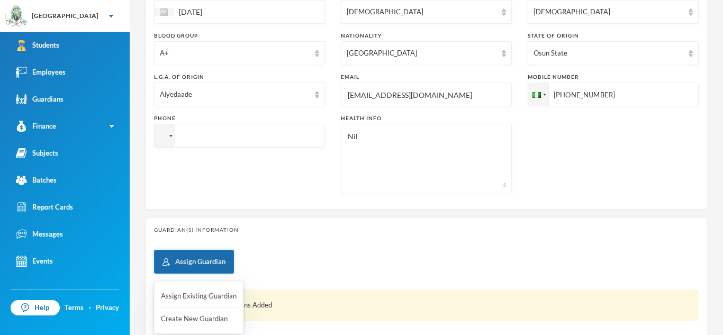
type textarea "Nil"
click at [230, 262] on button "Assign Guardian" at bounding box center [194, 262] width 80 height 24
click at [209, 319] on button "Create New Guardian" at bounding box center [199, 319] width 78 height 19
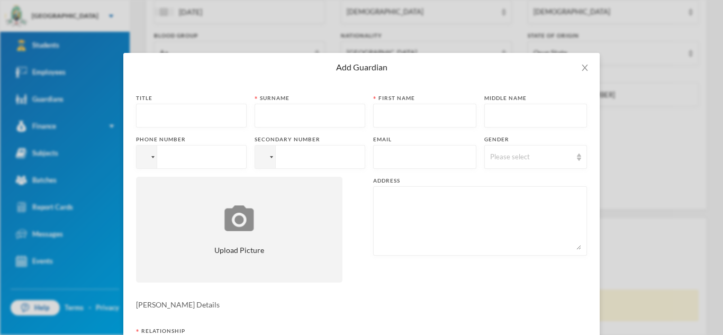
click at [185, 113] on input "text" at bounding box center [191, 116] width 99 height 24
type input "Mrs"
click at [264, 112] on input "text" at bounding box center [309, 116] width 99 height 24
click at [274, 115] on input "Magret" at bounding box center [309, 116] width 99 height 24
click at [392, 116] on input "text" at bounding box center [425, 116] width 92 height 24
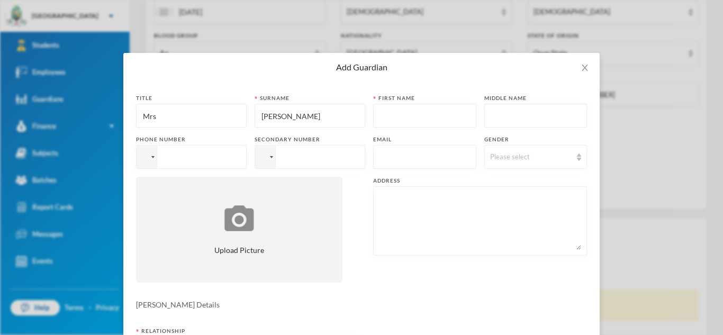
click at [312, 116] on input "[PERSON_NAME]" at bounding box center [309, 116] width 99 height 24
type input "M"
type input "Ajijola"
click at [383, 115] on input "text" at bounding box center [425, 116] width 92 height 24
type input "[PERSON_NAME]"
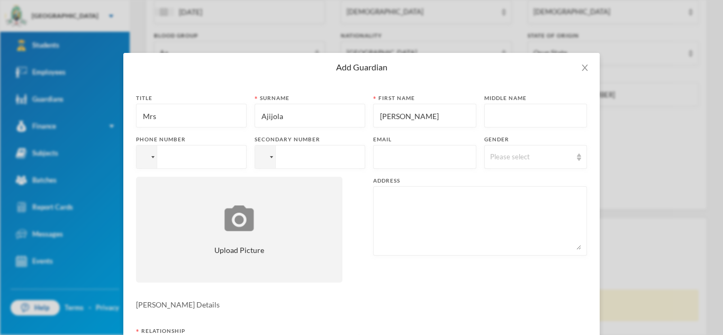
click at [233, 156] on input "tel" at bounding box center [191, 157] width 111 height 24
click at [179, 157] on input "[PHONE_NUMBER]" at bounding box center [191, 157] width 111 height 24
type input "[PHONE_NUMBER]"
click at [379, 160] on input "text" at bounding box center [425, 158] width 92 height 24
type input "[EMAIL_ADDRESS][DOMAIN_NAME]"
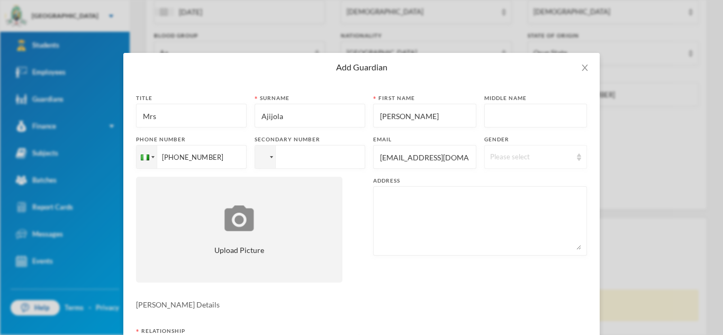
click at [577, 159] on img at bounding box center [579, 156] width 4 height 7
click at [516, 198] on li "[DEMOGRAPHIC_DATA]" at bounding box center [535, 198] width 103 height 17
click at [412, 218] on textarea at bounding box center [480, 221] width 202 height 58
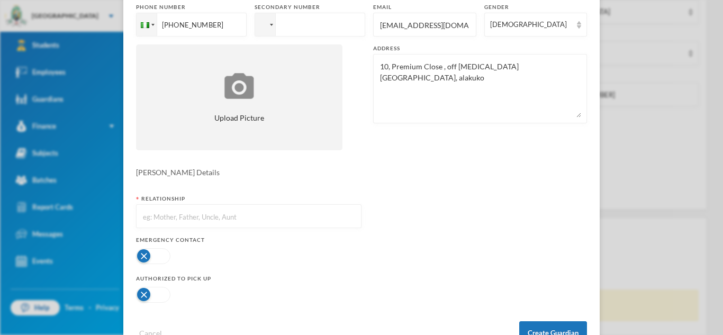
scroll to position [134, 0]
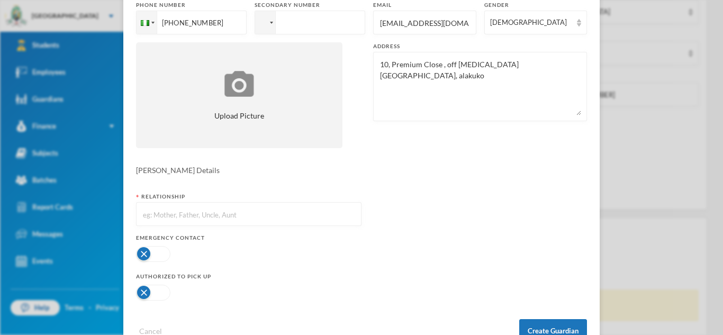
type textarea "10, Premium Close , off [MEDICAL_DATA][GEOGRAPHIC_DATA], alakuko"
click at [269, 213] on input "text" at bounding box center [249, 215] width 214 height 24
type input "Mother"
click at [164, 258] on button "button" at bounding box center [153, 254] width 34 height 16
click at [165, 296] on button "button" at bounding box center [153, 293] width 34 height 16
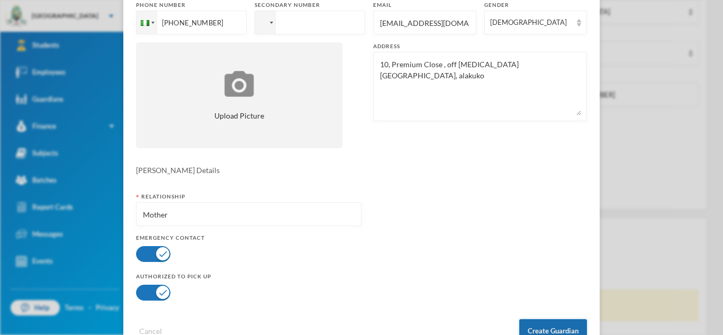
click at [537, 324] on button "Create Guardian" at bounding box center [553, 331] width 68 height 24
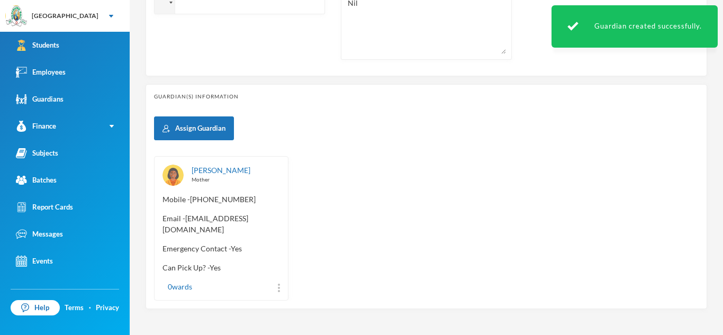
scroll to position [451, 0]
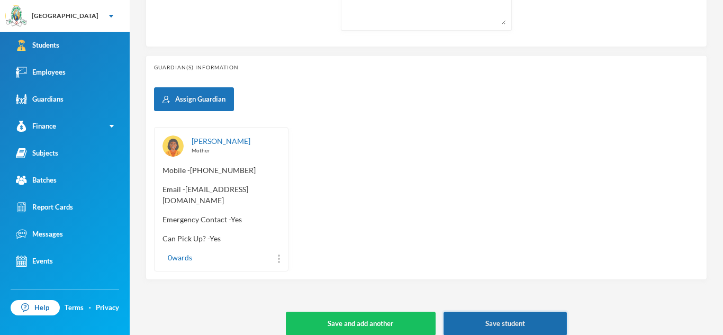
click at [527, 312] on button "Save student" at bounding box center [504, 324] width 123 height 24
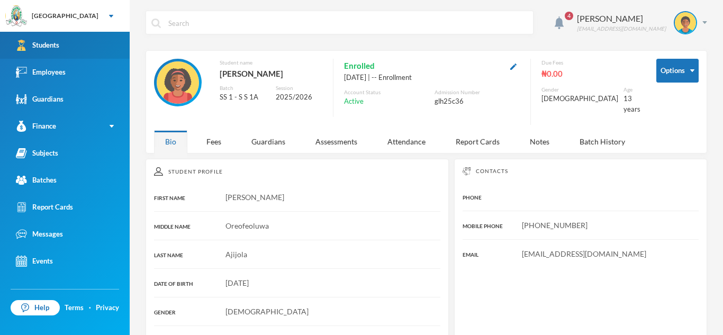
click at [60, 47] on link "Students" at bounding box center [65, 45] width 130 height 27
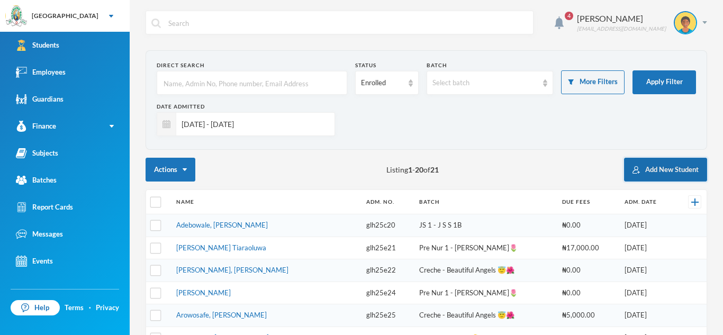
click at [656, 172] on button "Add New Student" at bounding box center [665, 170] width 83 height 24
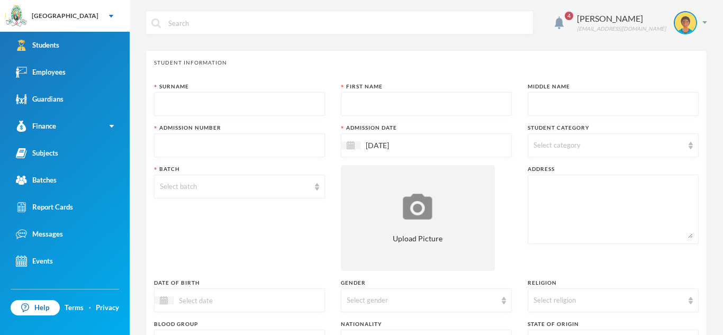
click at [247, 105] on input "text" at bounding box center [239, 105] width 159 height 24
type input "Ajijola"
click at [360, 110] on input "text" at bounding box center [426, 105] width 159 height 24
type input "Eriayo"
click at [536, 114] on input "text" at bounding box center [612, 105] width 159 height 24
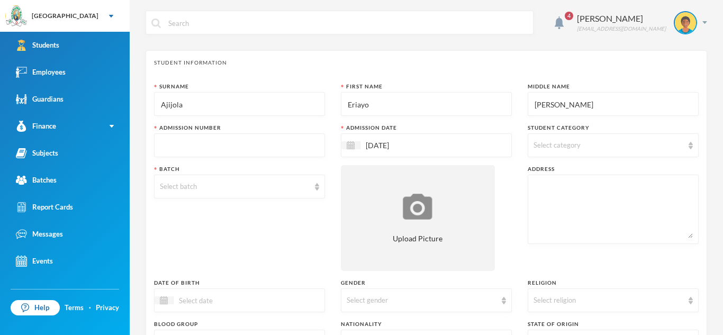
type input "[PERSON_NAME]"
click at [309, 144] on input "text" at bounding box center [239, 146] width 159 height 24
type input "glh25c37"
click at [553, 141] on span "Select category" at bounding box center [556, 145] width 47 height 8
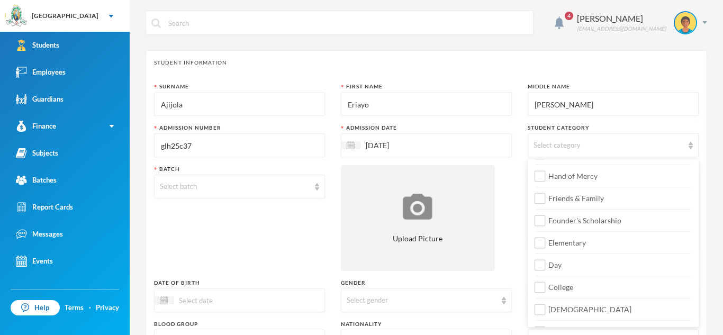
scroll to position [125, 0]
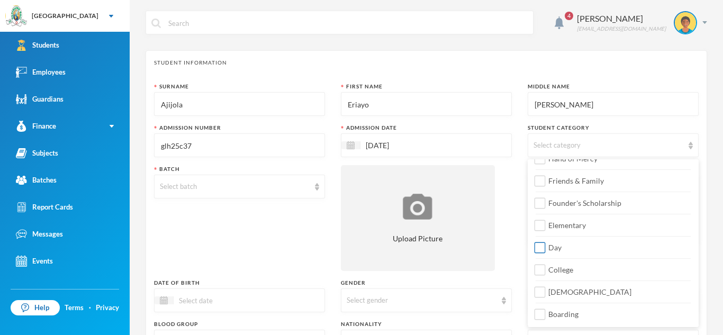
click at [542, 247] on input "Day" at bounding box center [540, 247] width 11 height 11
checkbox input "true"
click at [541, 269] on input "College" at bounding box center [540, 270] width 11 height 11
checkbox input "true"
click at [539, 293] on input "[DEMOGRAPHIC_DATA]" at bounding box center [540, 292] width 11 height 11
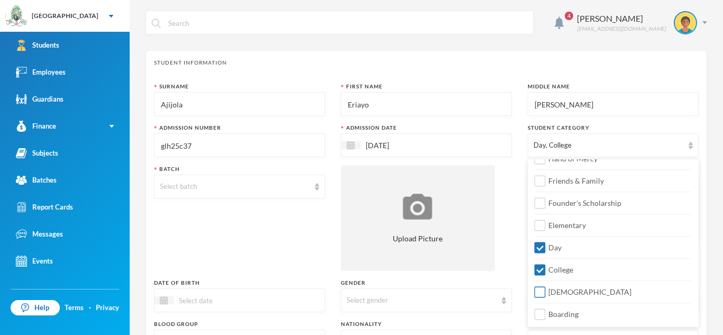
checkbox input "true"
click at [258, 187] on div "Select batch" at bounding box center [235, 187] width 150 height 11
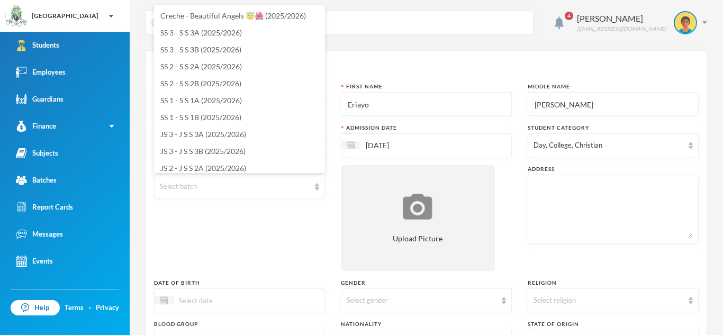
scroll to position [21, 0]
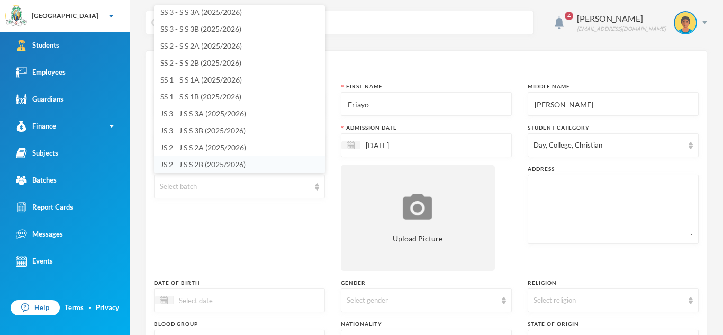
click at [247, 162] on li "JS 2 - J S S 2B (2025/2026)" at bounding box center [239, 164] width 171 height 17
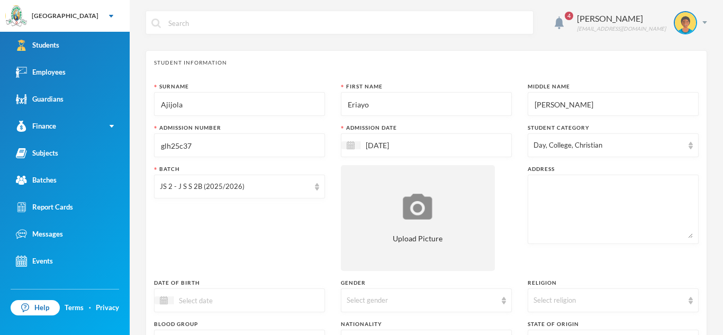
click at [538, 192] on textarea at bounding box center [612, 209] width 159 height 58
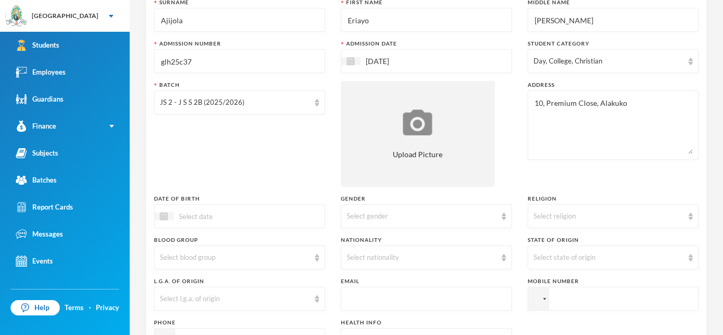
scroll to position [101, 0]
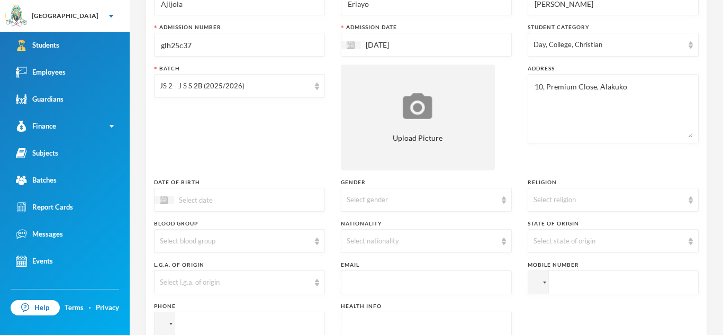
type textarea "10, Premium Close, Alakuko"
click at [216, 200] on input at bounding box center [218, 200] width 89 height 12
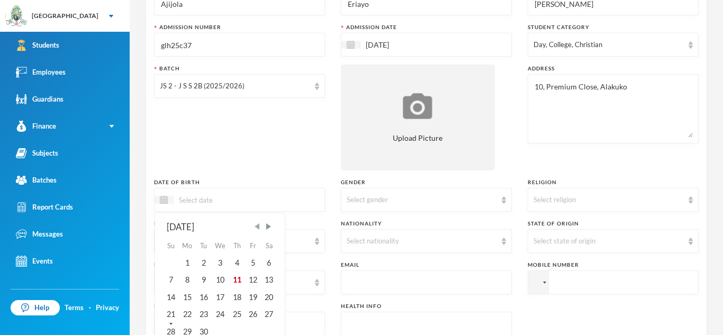
click at [260, 227] on span "Previous Month" at bounding box center [257, 227] width 10 height 10
click at [222, 277] on div "9" at bounding box center [220, 279] width 17 height 17
type input "[DATE]"
click at [478, 201] on div "Select gender" at bounding box center [422, 200] width 150 height 11
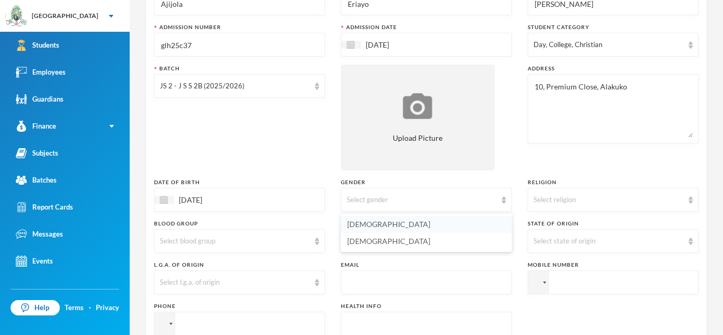
click at [409, 223] on li "[DEMOGRAPHIC_DATA]" at bounding box center [426, 224] width 171 height 17
click at [663, 196] on div "Select religion" at bounding box center [608, 200] width 150 height 11
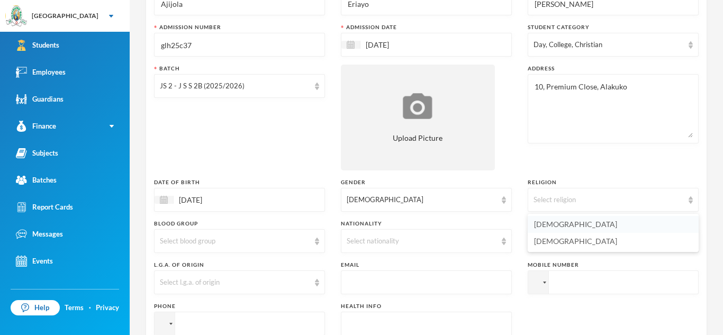
click at [580, 224] on li "[DEMOGRAPHIC_DATA]" at bounding box center [613, 224] width 171 height 17
click at [313, 242] on div "Select blood group" at bounding box center [239, 241] width 171 height 24
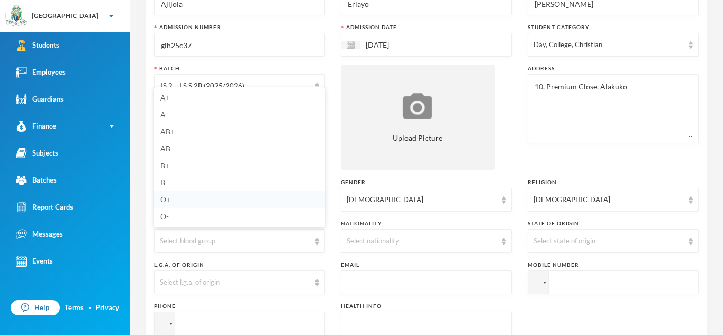
click at [233, 201] on li "O+" at bounding box center [239, 199] width 171 height 17
click at [488, 245] on div "Select nationality" at bounding box center [422, 241] width 150 height 11
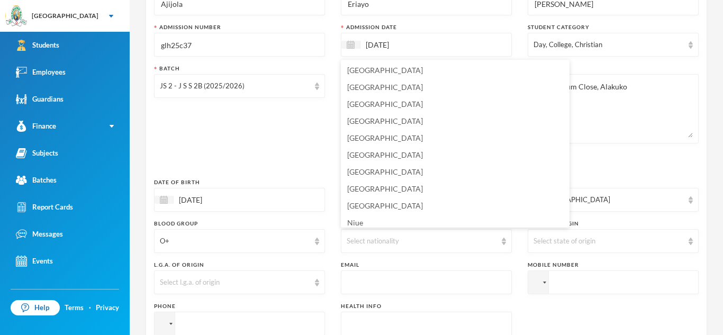
scroll to position [2585, 0]
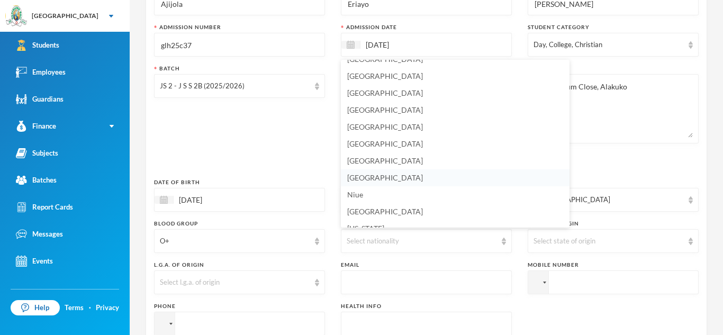
click at [384, 174] on li "[GEOGRAPHIC_DATA]" at bounding box center [455, 177] width 229 height 17
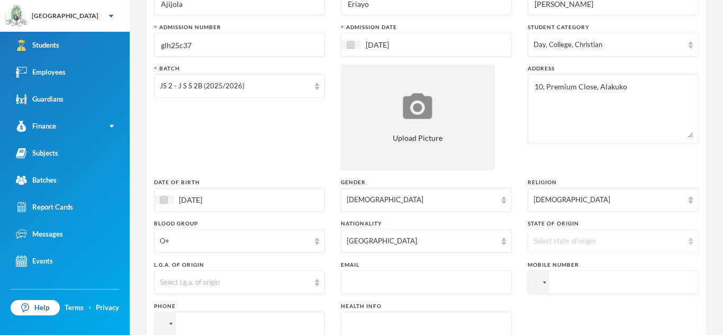
click at [550, 240] on div "Select state of origin" at bounding box center [608, 241] width 150 height 11
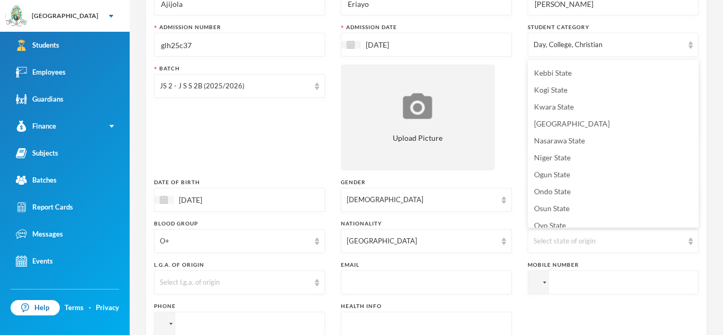
scroll to position [357, 0]
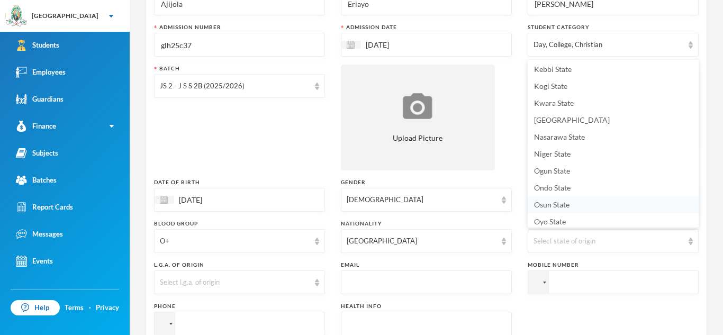
click at [586, 206] on li "Osun State" at bounding box center [613, 204] width 171 height 17
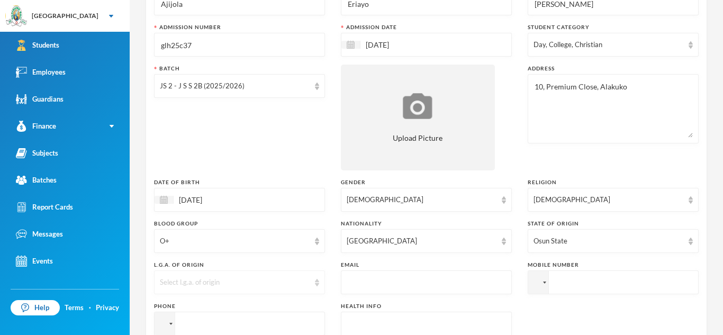
click at [298, 284] on div "Select l.g.a. of origin" at bounding box center [235, 282] width 150 height 11
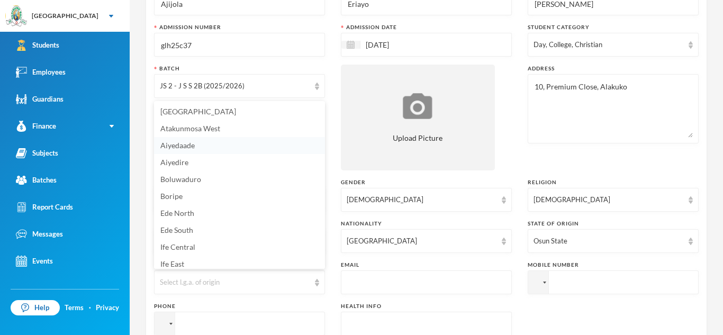
click at [231, 144] on li "Aiyedaade" at bounding box center [239, 145] width 171 height 17
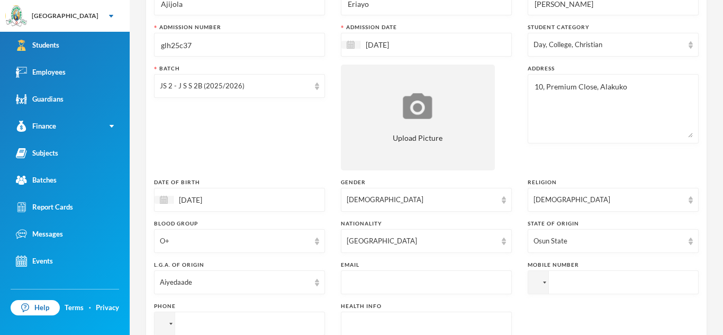
click at [405, 281] on input "text" at bounding box center [426, 283] width 159 height 24
type input "[EMAIL_ADDRESS][DOMAIN_NAME]"
click at [562, 288] on input "tel" at bounding box center [613, 282] width 171 height 24
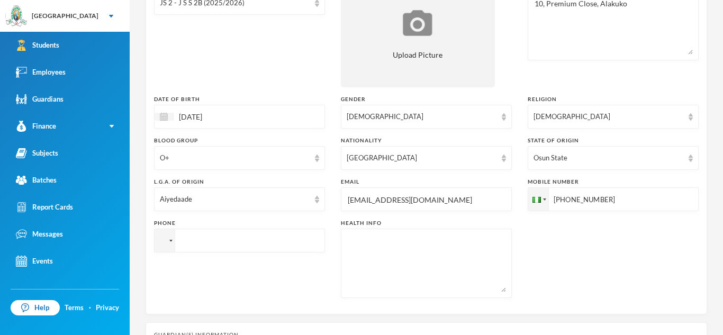
scroll to position [184, 0]
type input "[PHONE_NUMBER]"
click at [428, 250] on textarea at bounding box center [426, 263] width 159 height 58
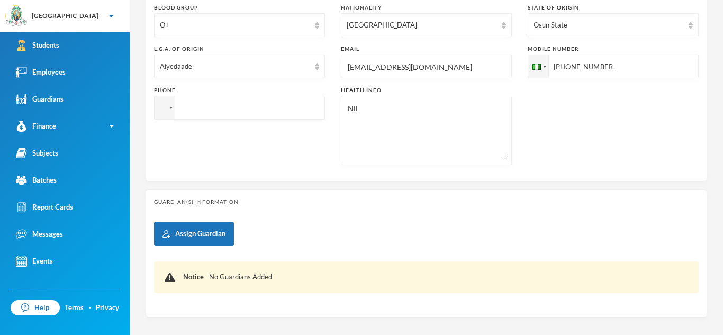
scroll to position [365, 0]
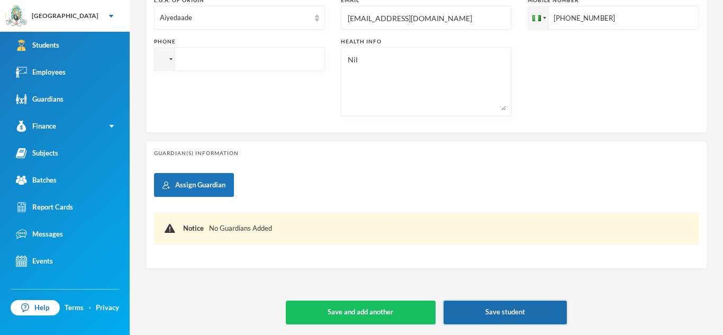
type textarea "Nil"
click at [475, 316] on button "Save student" at bounding box center [504, 313] width 123 height 24
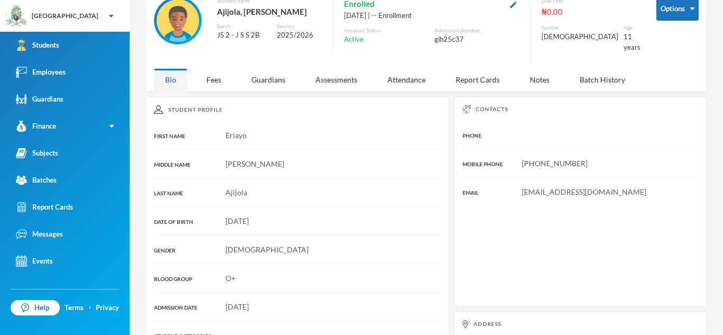
scroll to position [61, 0]
click at [268, 75] on div "Guardians" at bounding box center [268, 80] width 56 height 23
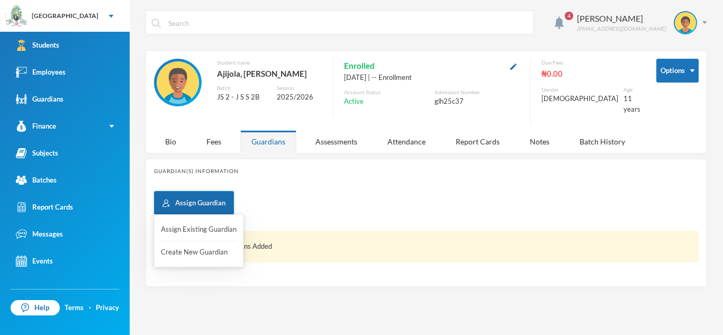
click at [220, 191] on button "Assign Guardian" at bounding box center [194, 203] width 80 height 24
click at [202, 227] on button "Assign Existing Guardian" at bounding box center [199, 229] width 78 height 19
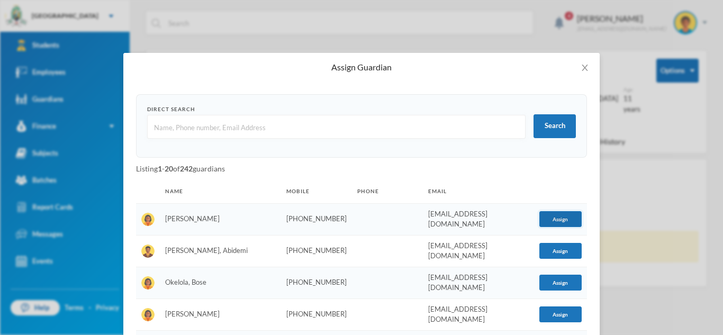
click at [553, 212] on button "Assign" at bounding box center [560, 219] width 42 height 16
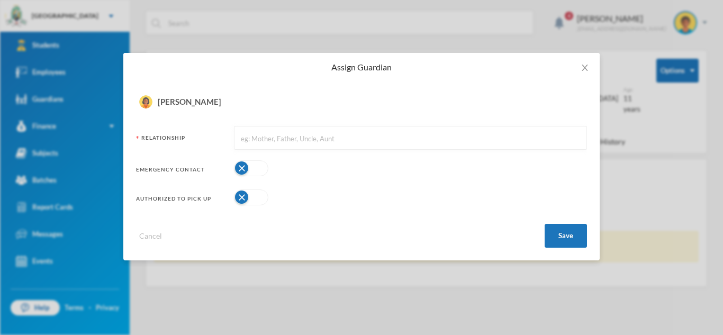
click at [302, 146] on input "text" at bounding box center [410, 138] width 341 height 24
type input "Mother"
click at [262, 168] on button "button" at bounding box center [251, 168] width 34 height 16
click at [261, 194] on button "button" at bounding box center [251, 197] width 34 height 16
click at [565, 242] on button "Save" at bounding box center [566, 236] width 42 height 24
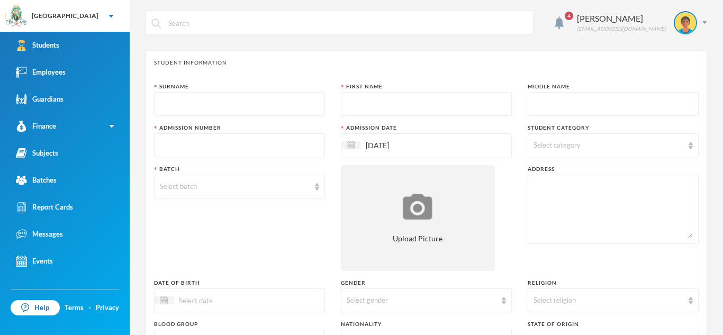
click at [211, 98] on input "text" at bounding box center [239, 105] width 159 height 24
type input "Somefun"
click at [370, 105] on input "text" at bounding box center [426, 105] width 159 height 24
type input "L"
type input "Ifeoluwa"
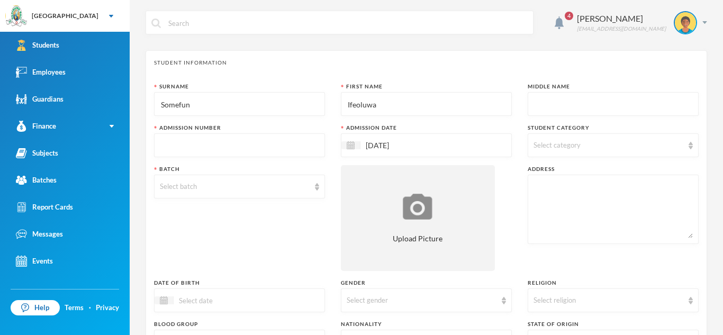
click at [537, 107] on input "text" at bounding box center [612, 105] width 159 height 24
type input "[PERSON_NAME]"
click at [302, 152] on input "text" at bounding box center [239, 146] width 159 height 24
type input "glh25c38"
click at [554, 144] on span "Select category" at bounding box center [556, 145] width 47 height 8
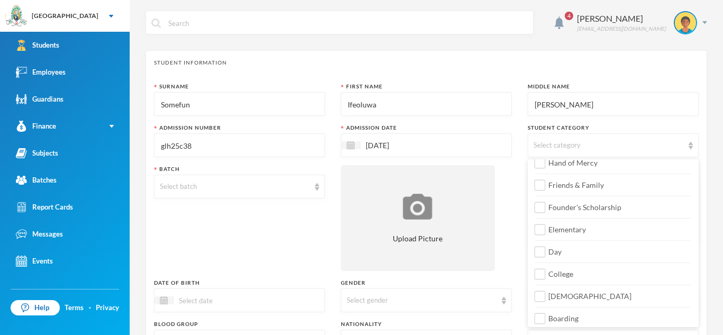
scroll to position [125, 0]
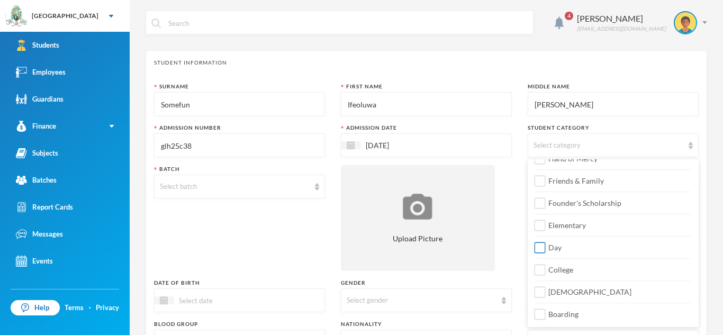
click at [544, 249] on input "Day" at bounding box center [540, 247] width 11 height 11
checkbox input "true"
click at [540, 268] on input "College" at bounding box center [540, 270] width 11 height 11
checkbox input "true"
click at [538, 297] on input "[DEMOGRAPHIC_DATA]" at bounding box center [540, 292] width 11 height 11
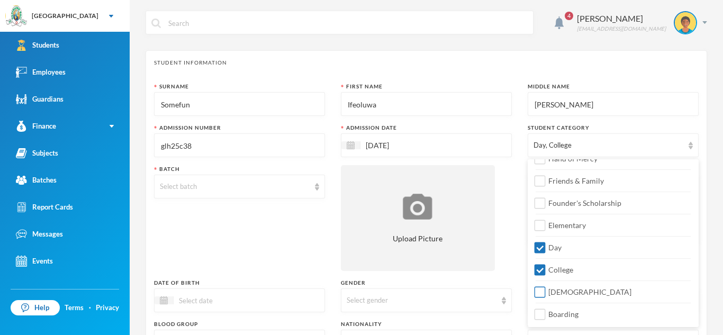
checkbox input "true"
click at [247, 186] on div "Select batch" at bounding box center [235, 187] width 150 height 11
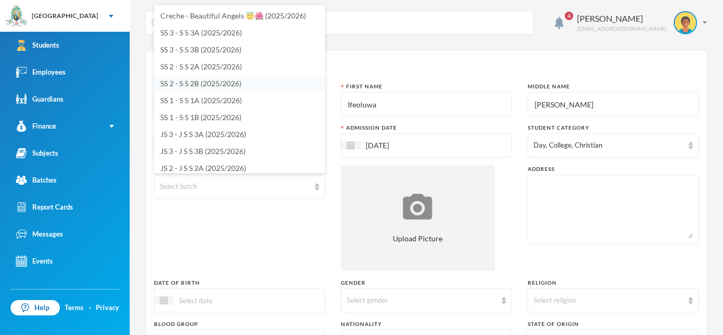
click at [219, 81] on span "SS 2 - S S 2B (2025/2026)" at bounding box center [200, 83] width 81 height 9
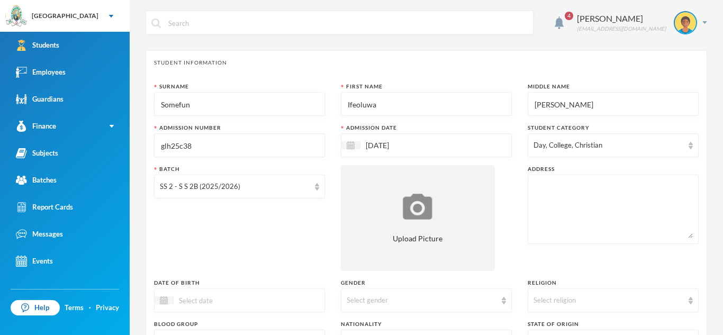
click at [535, 182] on textarea at bounding box center [612, 209] width 159 height 58
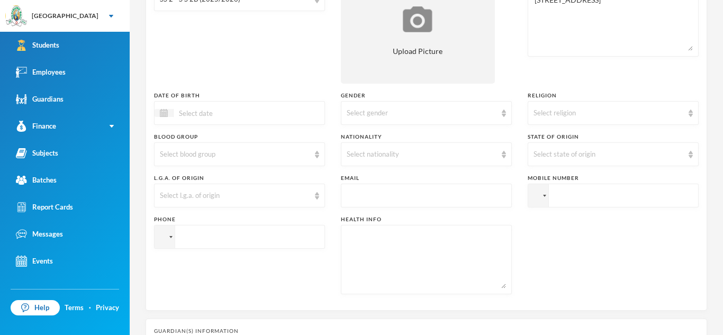
scroll to position [191, 0]
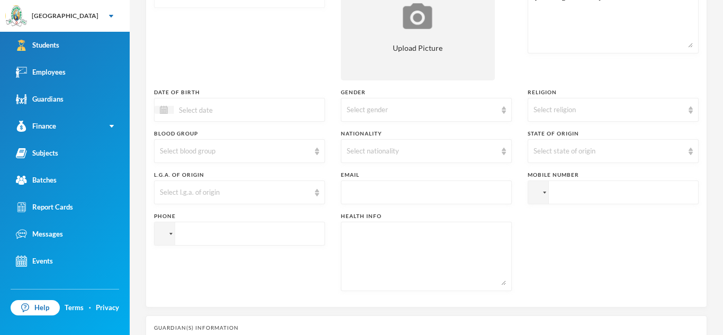
type textarea "[STREET_ADDRESS]"
click at [169, 111] on div at bounding box center [164, 110] width 19 height 8
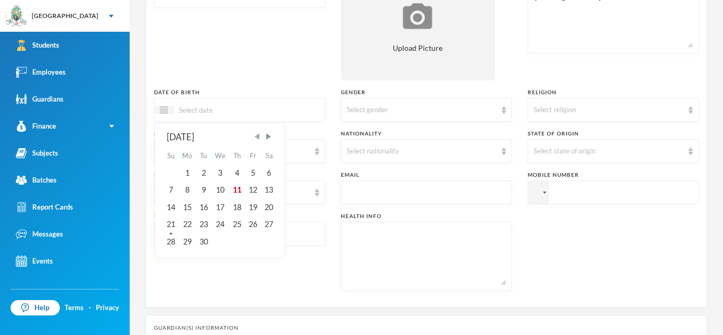
click at [258, 139] on span "Previous Month" at bounding box center [257, 137] width 10 height 10
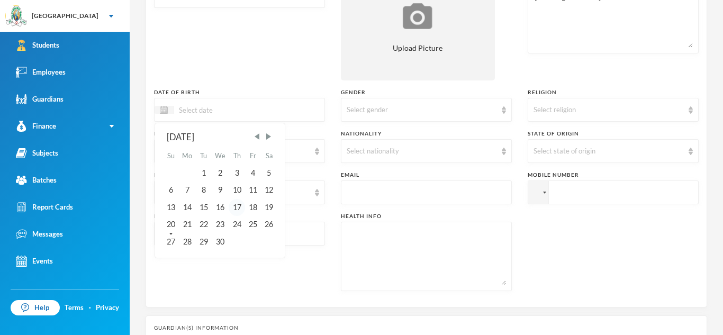
click at [237, 207] on div "17" at bounding box center [237, 207] width 16 height 17
type input "[DATE]"
click at [461, 117] on div "Select gender" at bounding box center [426, 110] width 171 height 24
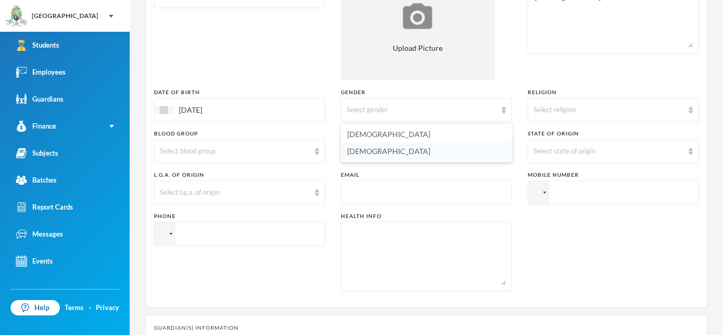
click at [364, 150] on span "[DEMOGRAPHIC_DATA]" at bounding box center [388, 151] width 83 height 9
click at [559, 104] on div "Select religion" at bounding box center [613, 110] width 171 height 24
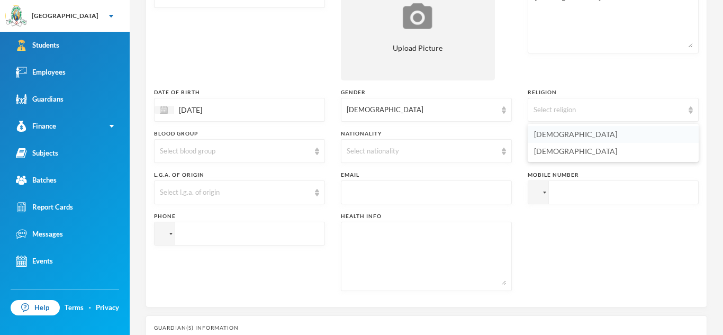
click at [553, 138] on span "[DEMOGRAPHIC_DATA]" at bounding box center [575, 134] width 83 height 9
click at [312, 148] on div "Select blood group" at bounding box center [239, 151] width 171 height 24
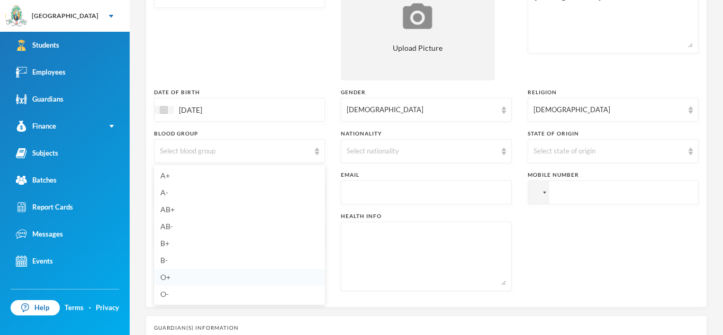
click at [170, 275] on span "O+" at bounding box center [165, 277] width 10 height 9
click at [474, 155] on div "Select nationality" at bounding box center [422, 151] width 150 height 11
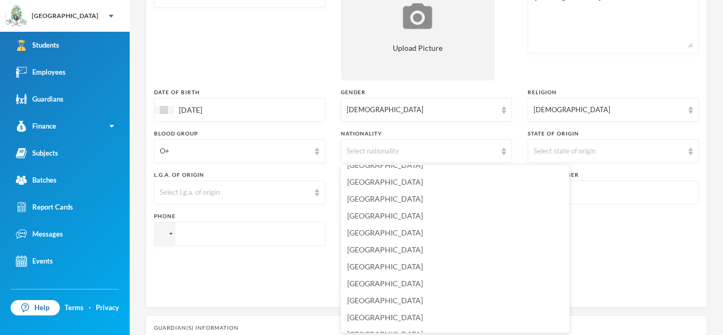
scroll to position [2548, 0]
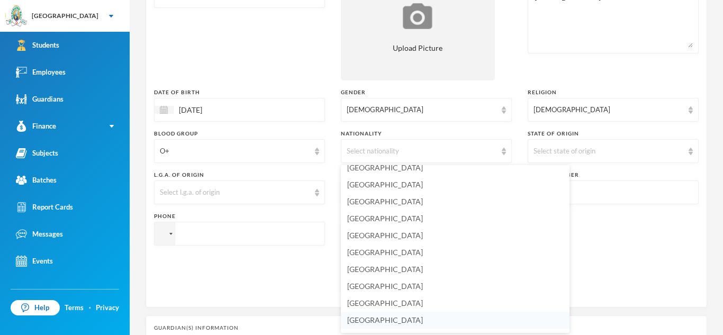
click at [390, 318] on li "[GEOGRAPHIC_DATA]" at bounding box center [455, 320] width 229 height 17
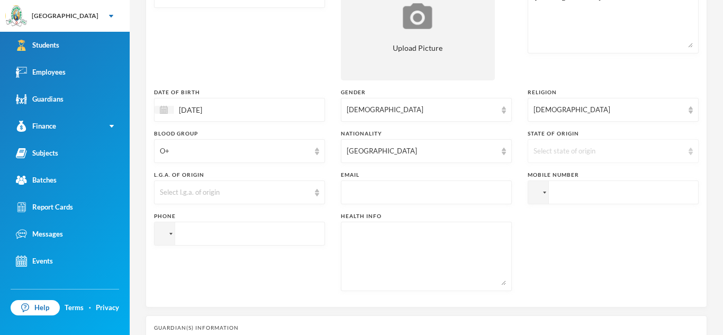
click at [678, 153] on div "Select state of origin" at bounding box center [608, 151] width 150 height 11
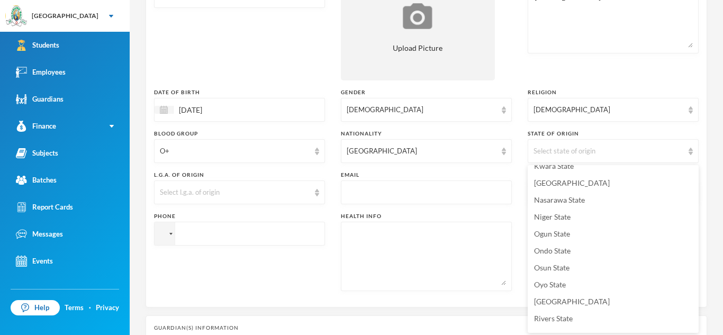
scroll to position [397, 0]
click at [555, 232] on span "Ogun State" at bounding box center [552, 235] width 36 height 9
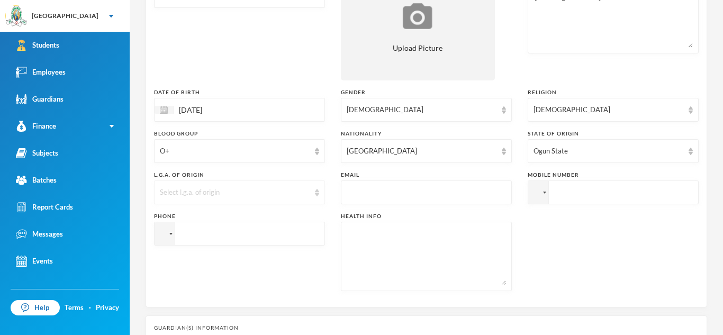
click at [317, 192] on img at bounding box center [317, 192] width 4 height 7
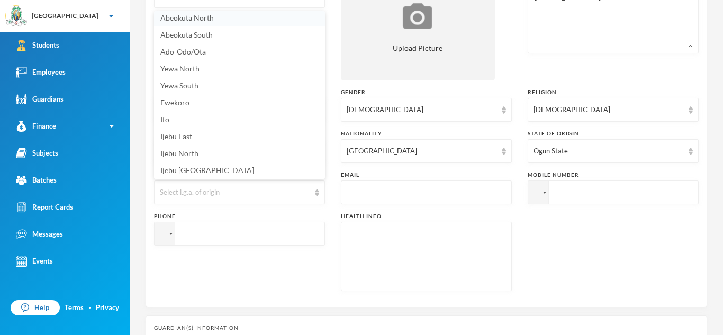
scroll to position [2, 0]
click at [215, 36] on li "Abeokuta South" at bounding box center [239, 36] width 171 height 17
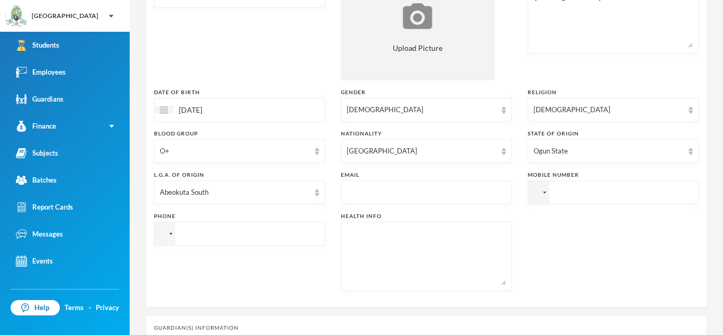
click at [405, 194] on input "text" at bounding box center [426, 193] width 159 height 24
type input "[EMAIL_ADDRESS][DOMAIN_NAME]"
click at [555, 194] on input "tel" at bounding box center [613, 192] width 171 height 24
type input "[PHONE_NUMBER]"
click at [377, 249] on textarea at bounding box center [426, 257] width 159 height 58
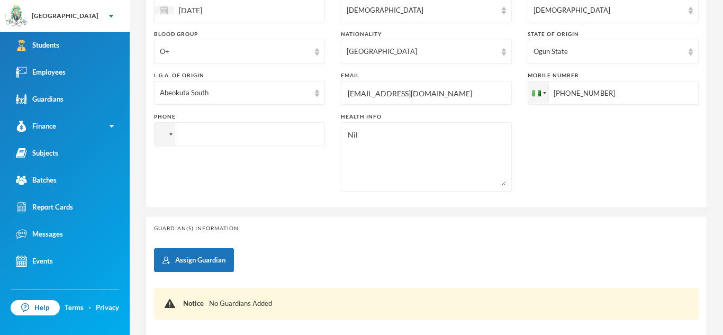
scroll to position [295, 0]
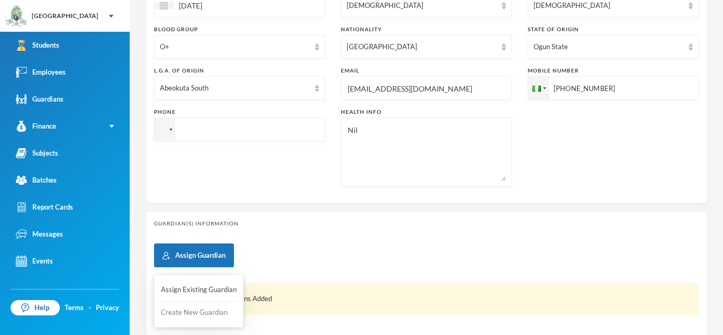
type textarea "Nil"
click at [203, 310] on button "Create New Guardian" at bounding box center [199, 312] width 78 height 19
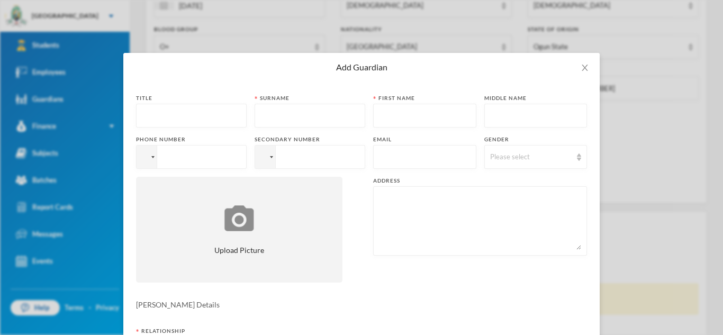
click at [194, 118] on input "text" at bounding box center [191, 116] width 99 height 24
type input "Mrs"
click at [277, 112] on input "text" at bounding box center [309, 116] width 99 height 24
type input "Somefun"
click at [391, 124] on input "text" at bounding box center [425, 116] width 92 height 24
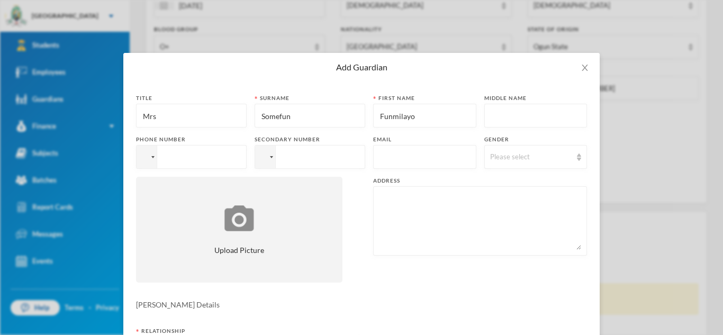
type input "Funmilayo"
click at [336, 157] on input "tel" at bounding box center [310, 157] width 111 height 24
type input "[PHONE_NUMBER]"
click at [393, 151] on input "text" at bounding box center [425, 158] width 92 height 24
type input "[EMAIL_ADDRESS][DOMAIN_NAME]"
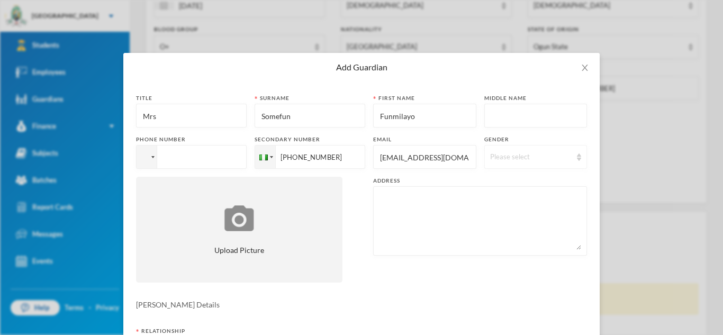
click at [579, 154] on img at bounding box center [579, 156] width 4 height 7
click at [505, 202] on span "[DEMOGRAPHIC_DATA]" at bounding box center [531, 198] width 83 height 9
click at [472, 207] on textarea at bounding box center [480, 221] width 202 height 58
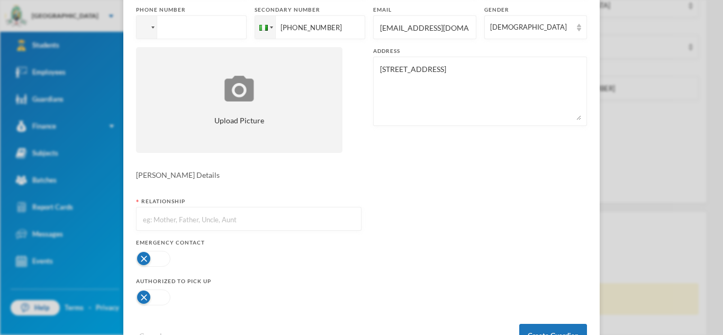
scroll to position [132, 0]
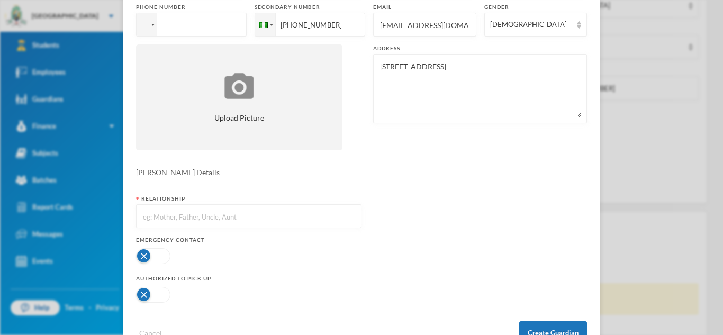
type textarea "[STREET_ADDRESS]"
click at [197, 214] on input "text" at bounding box center [249, 217] width 214 height 24
type input "Mother"
click at [164, 260] on button "button" at bounding box center [153, 256] width 34 height 16
click at [165, 298] on button "button" at bounding box center [153, 295] width 34 height 16
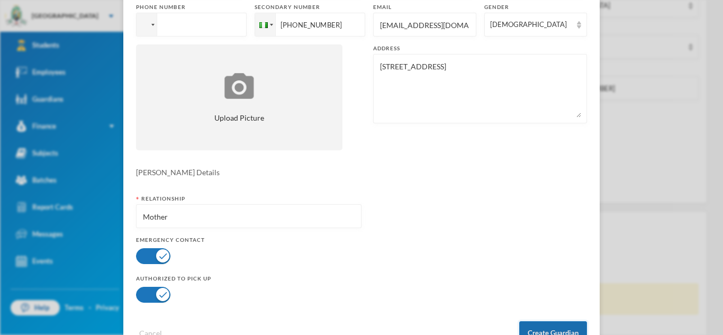
click at [540, 324] on button "Create Guardian" at bounding box center [553, 333] width 68 height 24
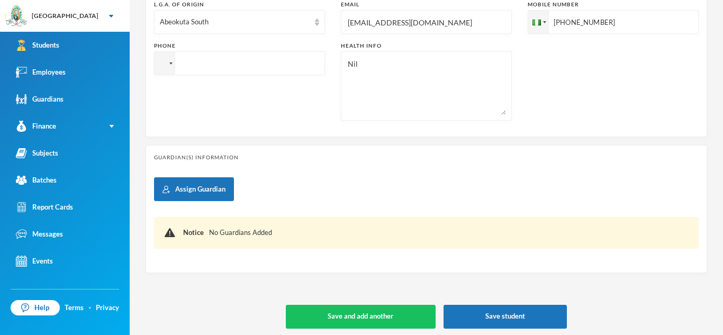
scroll to position [365, 0]
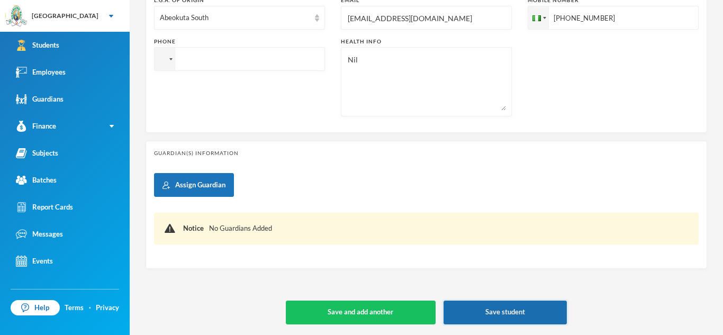
click at [541, 313] on button "Save student" at bounding box center [504, 313] width 123 height 24
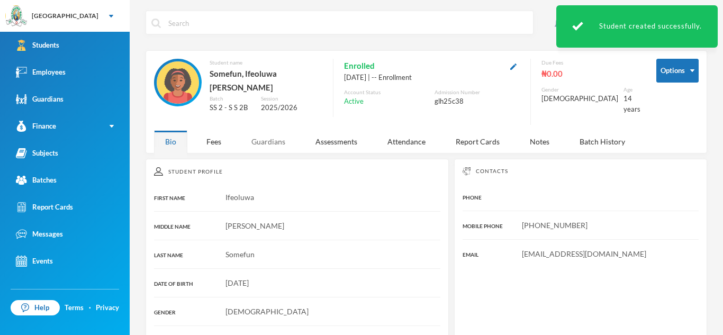
click at [274, 138] on div "Guardians" at bounding box center [268, 141] width 56 height 23
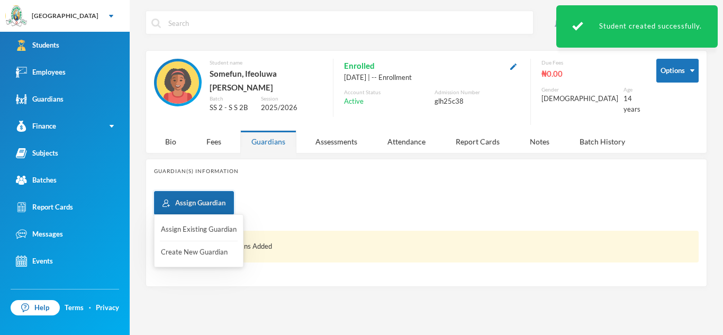
click at [224, 191] on button "Assign Guardian" at bounding box center [194, 203] width 80 height 24
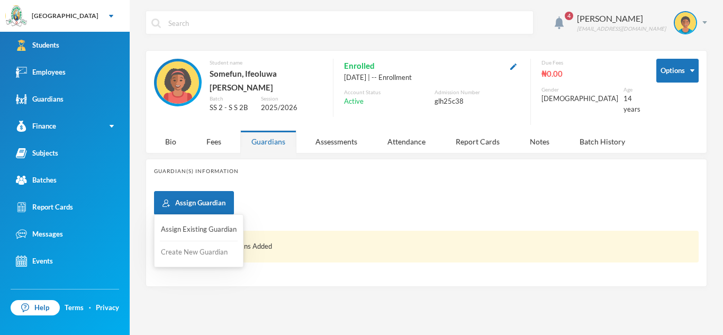
click at [221, 249] on button "Create New Guardian" at bounding box center [199, 252] width 78 height 19
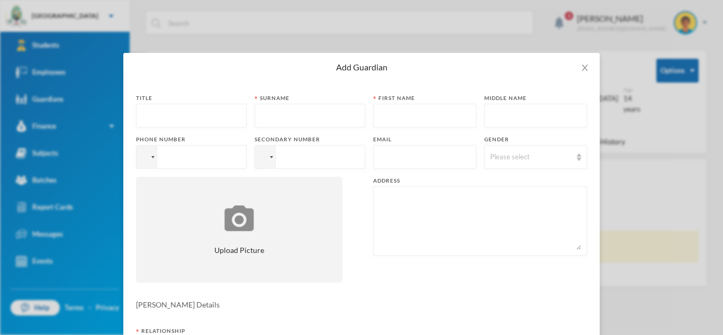
click at [216, 117] on input "text" at bounding box center [191, 116] width 99 height 24
type input "Mrs"
click at [293, 112] on input "text" at bounding box center [309, 116] width 99 height 24
type input "Somefun"
click at [379, 116] on input "text" at bounding box center [425, 116] width 92 height 24
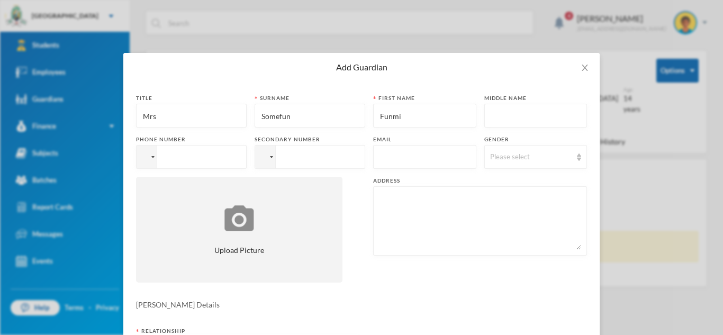
type input "Funmi"
click at [191, 160] on input "tel" at bounding box center [191, 157] width 111 height 24
type input "[PHONE_NUMBER]"
click at [391, 155] on input "text" at bounding box center [425, 158] width 92 height 24
type input "[EMAIL_ADDRESS][DOMAIN_NAME]"
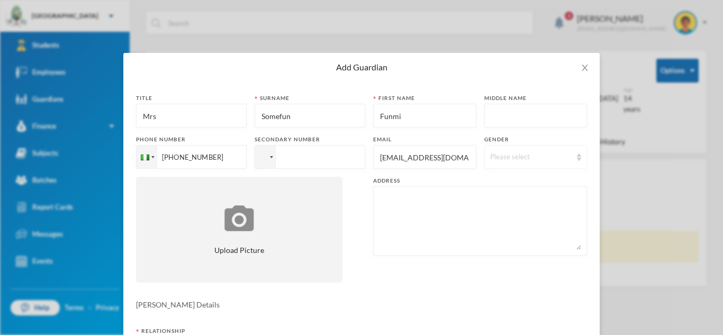
click at [511, 160] on div "Please select" at bounding box center [531, 157] width 82 height 11
click at [499, 199] on span "[DEMOGRAPHIC_DATA]" at bounding box center [531, 198] width 83 height 9
click at [437, 208] on textarea at bounding box center [480, 221] width 202 height 58
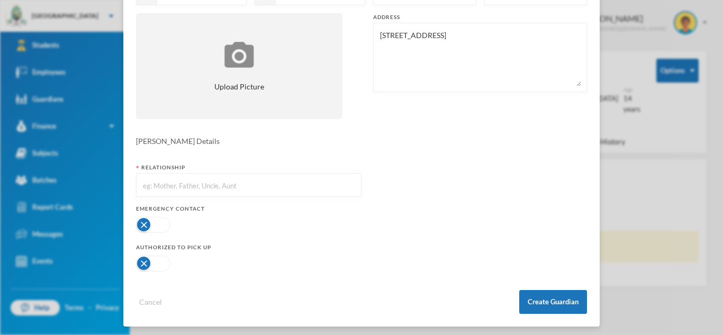
scroll to position [168, 0]
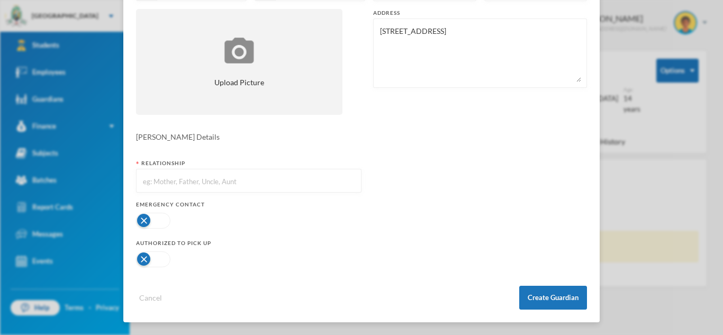
type textarea "[STREET_ADDRESS]"
click at [224, 182] on input "text" at bounding box center [249, 181] width 214 height 24
type input "Mother"
click at [166, 221] on button "button" at bounding box center [153, 221] width 34 height 16
click at [166, 261] on button "button" at bounding box center [153, 259] width 34 height 16
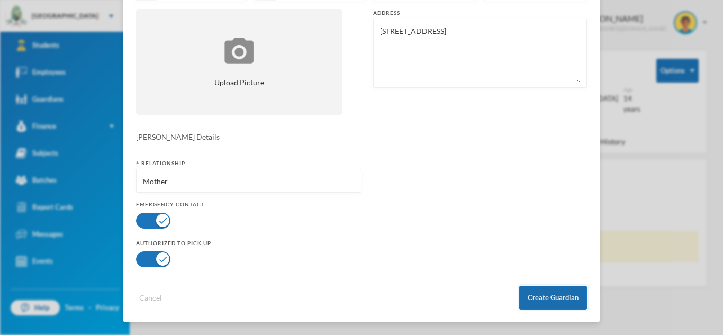
click at [538, 297] on button "Create Guardian" at bounding box center [553, 298] width 68 height 24
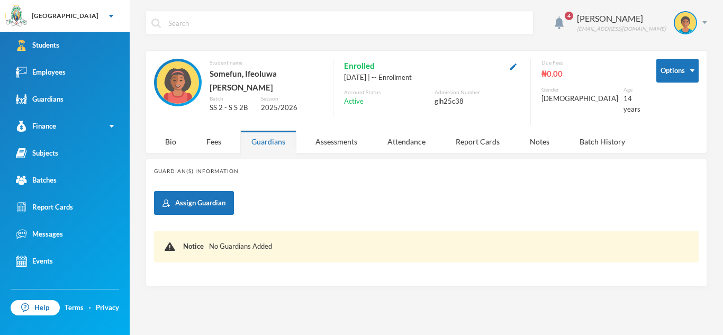
scroll to position [115, 0]
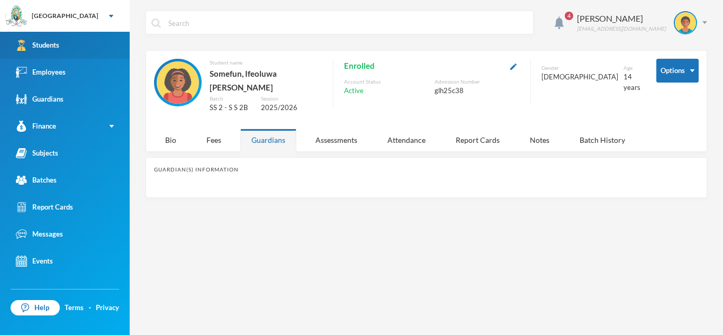
click at [99, 43] on link "Students" at bounding box center [65, 45] width 130 height 27
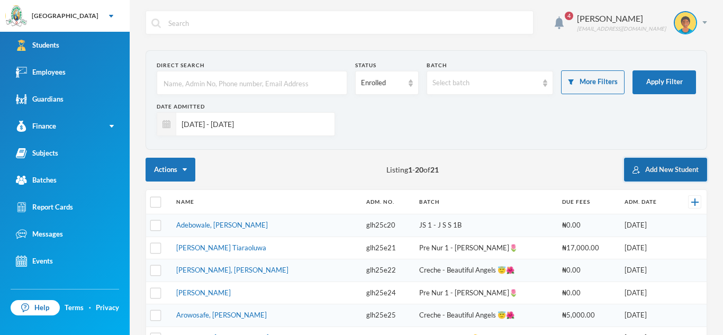
click at [681, 167] on button "Add New Student" at bounding box center [665, 170] width 83 height 24
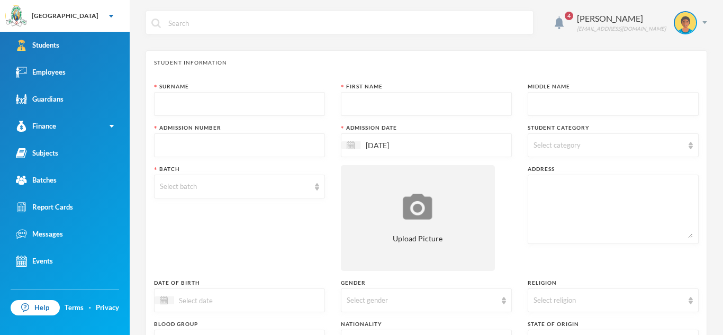
click at [241, 100] on input "text" at bounding box center [239, 105] width 159 height 24
type input "Afolabi"
click at [351, 98] on input "text" at bounding box center [426, 105] width 159 height 24
type input "[PERSON_NAME]"
click at [548, 107] on input "text" at bounding box center [612, 105] width 159 height 24
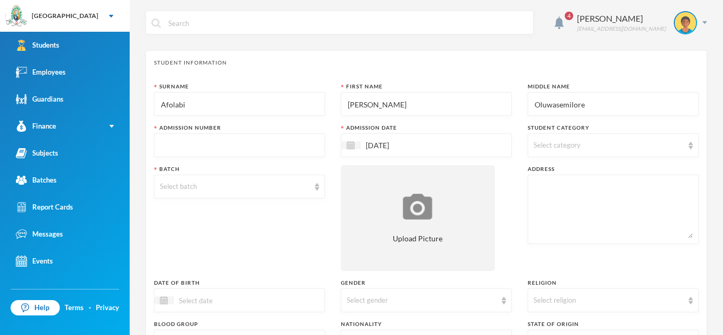
type input "Oluwasemilore"
click at [309, 151] on input "text" at bounding box center [239, 146] width 159 height 24
type input "glh25c39"
click at [578, 148] on span "Select category" at bounding box center [556, 145] width 47 height 8
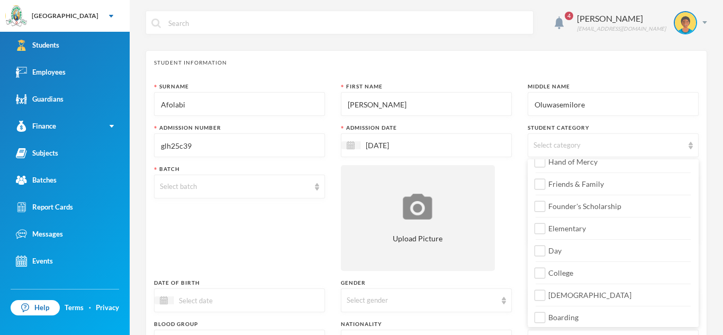
scroll to position [125, 0]
click at [540, 267] on input "College" at bounding box center [540, 270] width 11 height 11
checkbox input "true"
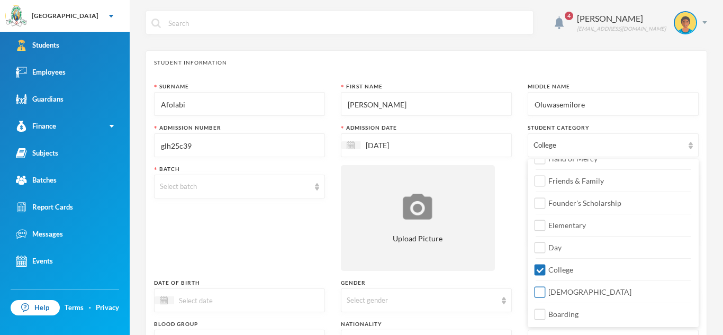
click at [540, 291] on input "[DEMOGRAPHIC_DATA]" at bounding box center [540, 292] width 11 height 11
checkbox input "true"
click at [540, 245] on input "Day" at bounding box center [540, 247] width 11 height 11
checkbox input "true"
click at [314, 182] on div "Select batch" at bounding box center [239, 187] width 171 height 24
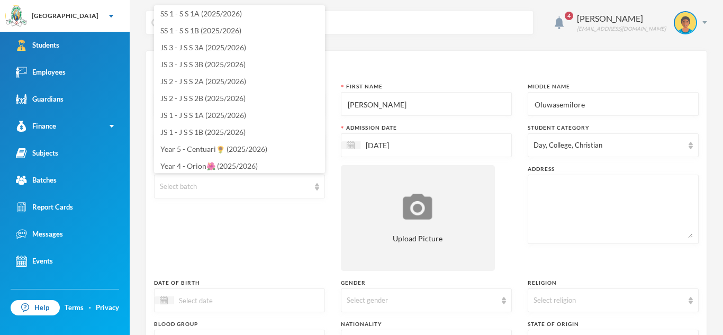
scroll to position [88, 0]
click at [248, 113] on li "JS 1 - J S S 1A (2025/2026)" at bounding box center [239, 113] width 171 height 17
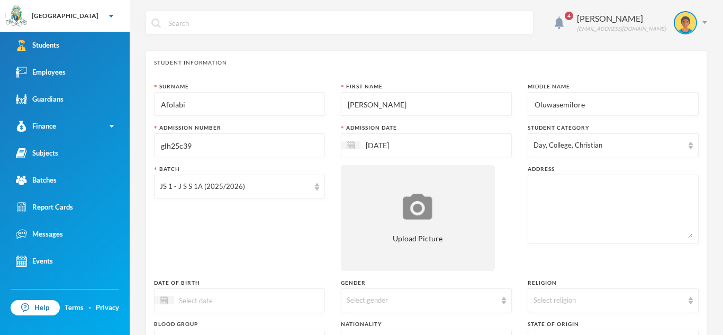
click at [551, 196] on textarea at bounding box center [612, 209] width 159 height 58
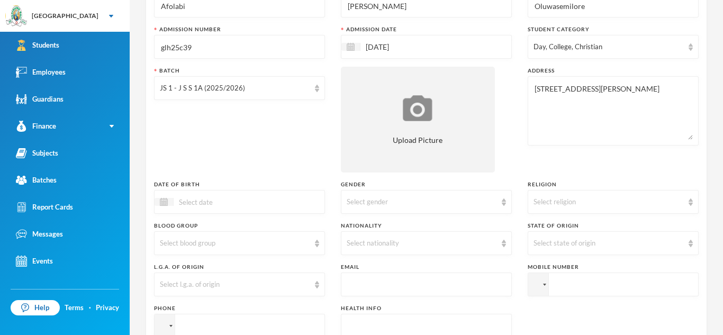
scroll to position [99, 0]
type textarea "[STREET_ADDRESS][PERSON_NAME]"
click at [204, 204] on input at bounding box center [218, 201] width 89 height 12
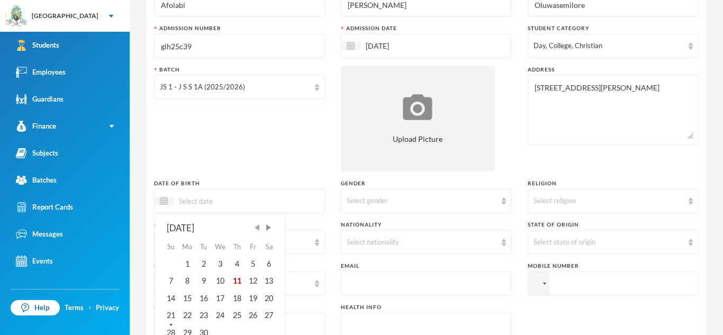
click at [258, 229] on span "Previous Month" at bounding box center [257, 228] width 10 height 10
click at [175, 296] on div "15" at bounding box center [170, 298] width 16 height 17
type input "[DATE]"
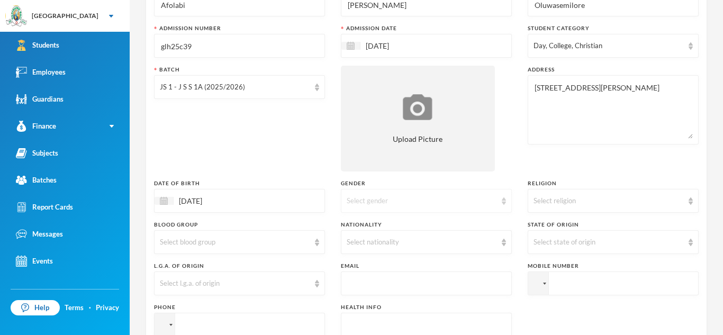
click at [490, 206] on div "Select gender" at bounding box center [426, 201] width 171 height 24
click at [440, 225] on li "[DEMOGRAPHIC_DATA]" at bounding box center [426, 225] width 171 height 17
click at [560, 198] on div "Select religion" at bounding box center [608, 201] width 150 height 11
click at [558, 227] on span "[DEMOGRAPHIC_DATA]" at bounding box center [575, 225] width 83 height 9
click at [314, 239] on div "Select blood group" at bounding box center [239, 242] width 171 height 24
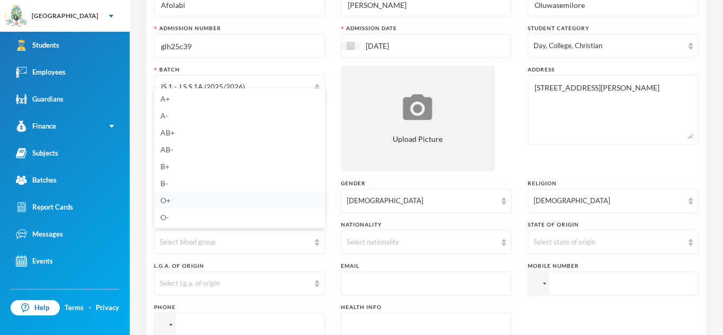
click at [223, 202] on li "O+" at bounding box center [239, 200] width 171 height 17
click at [413, 237] on div "Select nationality" at bounding box center [422, 242] width 150 height 11
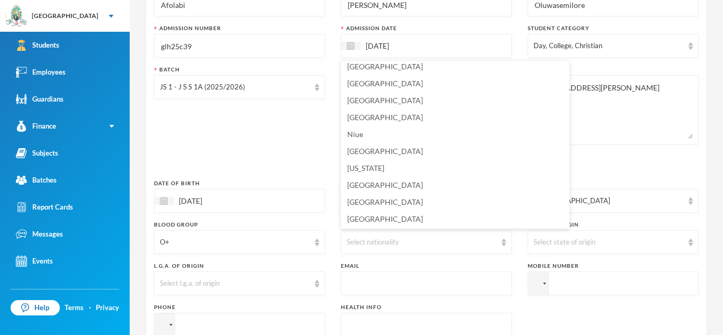
scroll to position [2591, 0]
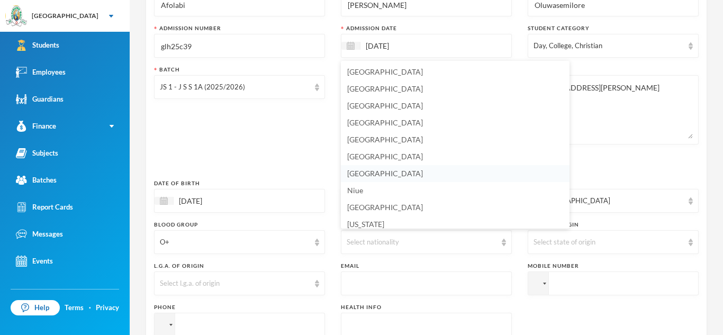
click at [375, 175] on li "[GEOGRAPHIC_DATA]" at bounding box center [455, 173] width 229 height 17
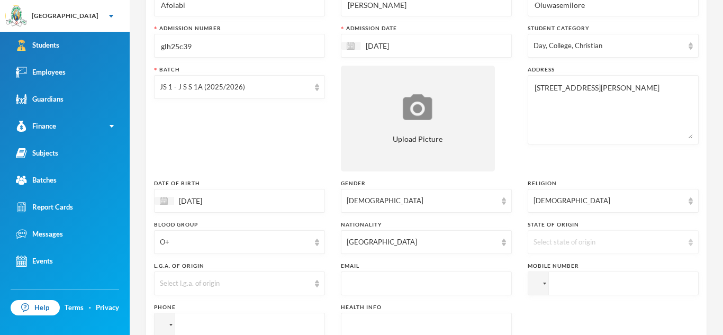
click at [557, 233] on div "Select state of origin" at bounding box center [613, 242] width 171 height 24
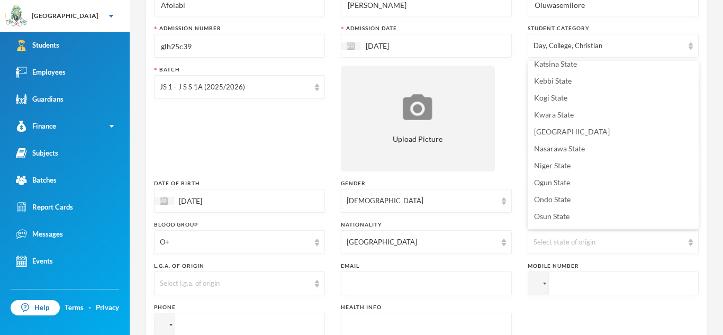
scroll to position [348, 0]
click at [600, 181] on li "Ogun State" at bounding box center [613, 180] width 171 height 17
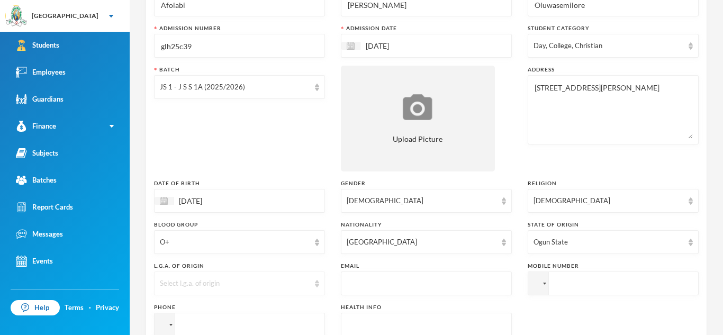
click at [313, 282] on div "Select l.g.a. of origin" at bounding box center [239, 283] width 171 height 24
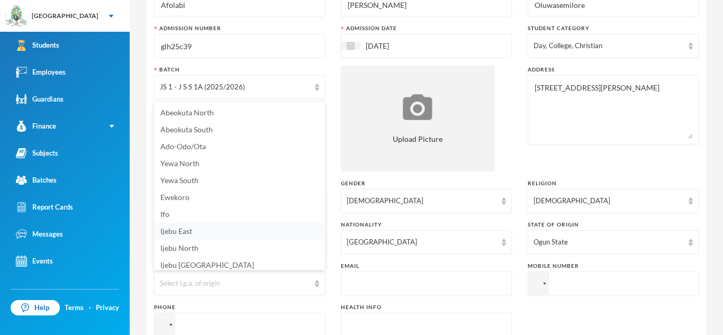
scroll to position [4, 0]
click at [219, 120] on li "Abeokuta South" at bounding box center [239, 125] width 171 height 17
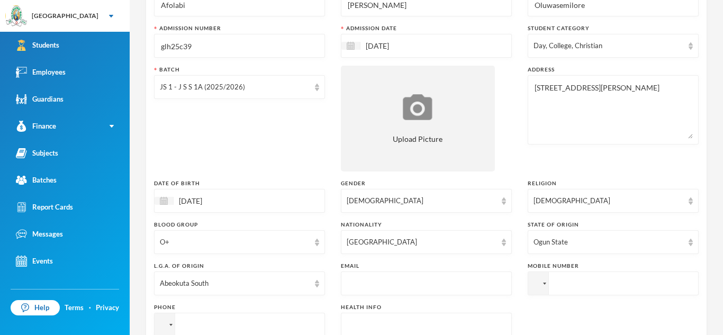
click at [396, 290] on input "text" at bounding box center [426, 284] width 159 height 24
type input "[EMAIL_ADDRESS][DOMAIN_NAME]"
click at [571, 283] on input "tel" at bounding box center [613, 283] width 171 height 24
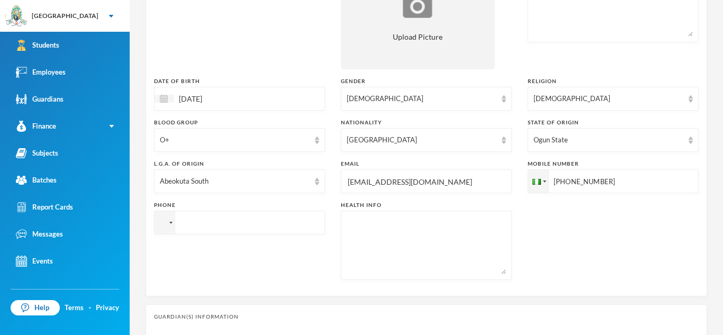
scroll to position [212, 0]
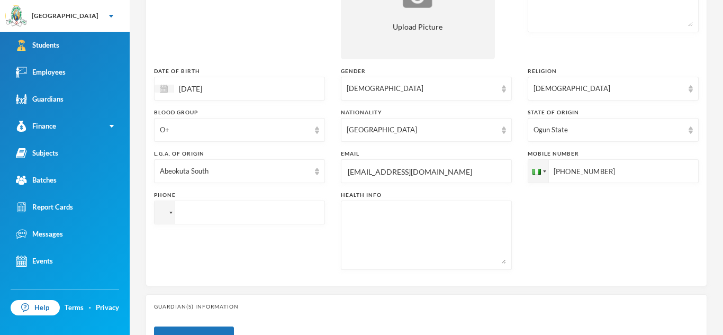
type input "[PHONE_NUMBER]"
click at [385, 247] on textarea at bounding box center [426, 235] width 159 height 58
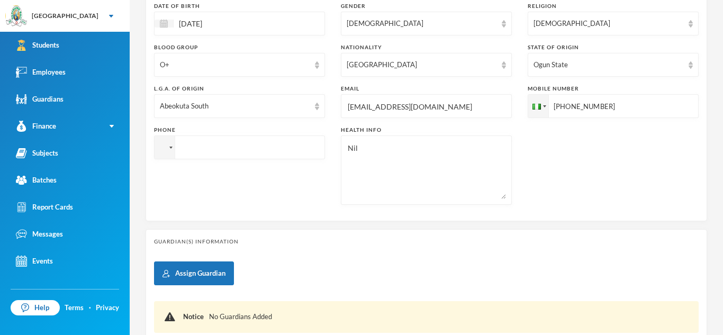
scroll to position [278, 0]
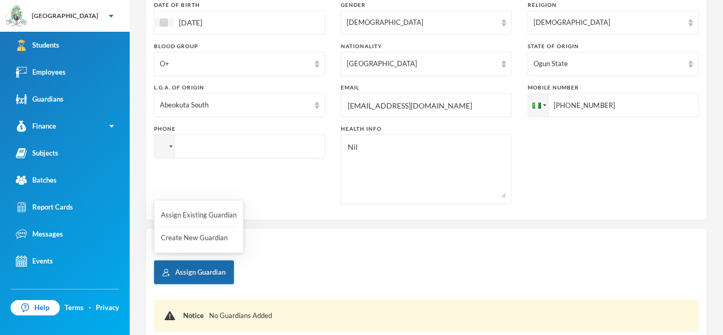
type textarea "Nil"
click at [220, 271] on button "Assign Guardian" at bounding box center [194, 272] width 80 height 24
click at [207, 244] on button "Create New Guardian" at bounding box center [199, 238] width 78 height 19
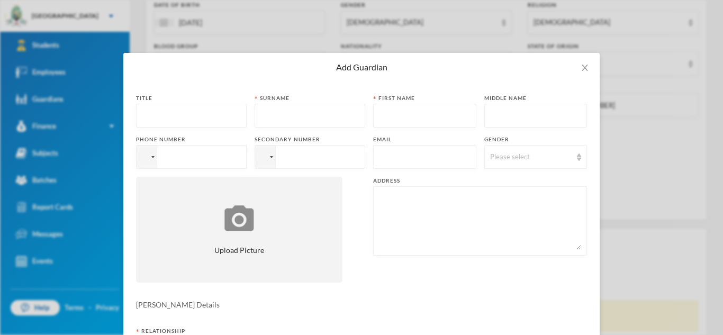
click at [180, 113] on input "text" at bounding box center [191, 116] width 99 height 24
type input "Mr"
click at [261, 115] on input "text" at bounding box center [309, 116] width 99 height 24
type input "Ikpo"
type input "Igbinona"
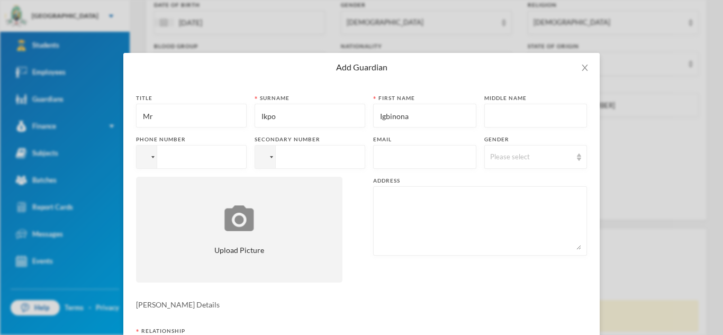
click at [203, 155] on input "tel" at bounding box center [191, 157] width 111 height 24
type input "[PHONE_NUMBER]"
click at [395, 152] on input "text" at bounding box center [425, 158] width 92 height 24
type input "[EMAIL_ADDRESS][DOMAIN_NAME]"
click at [543, 159] on div "Please select" at bounding box center [531, 157] width 82 height 11
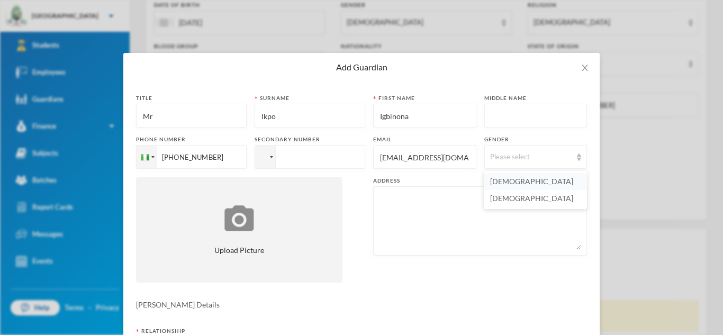
click at [511, 179] on li "[DEMOGRAPHIC_DATA]" at bounding box center [535, 181] width 103 height 17
click at [463, 204] on textarea at bounding box center [480, 221] width 202 height 58
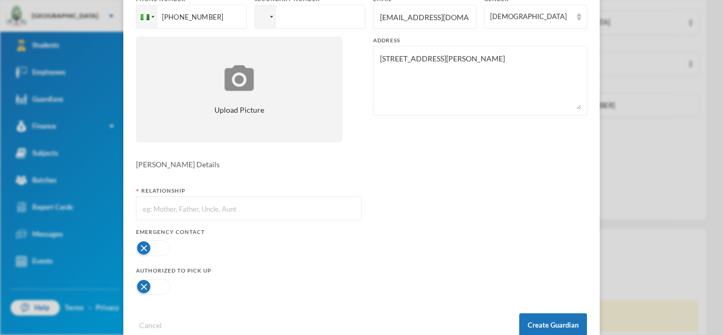
scroll to position [153, 0]
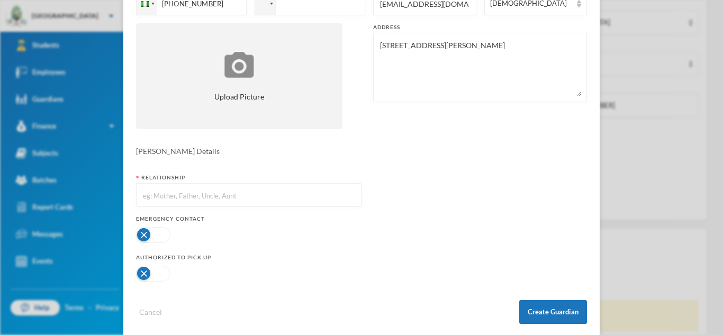
type textarea "[STREET_ADDRESS][PERSON_NAME]"
click at [242, 199] on input "text" at bounding box center [249, 196] width 214 height 24
type input "Grand Parent"
click at [165, 236] on button "button" at bounding box center [153, 235] width 34 height 16
click at [166, 270] on button "button" at bounding box center [153, 274] width 34 height 16
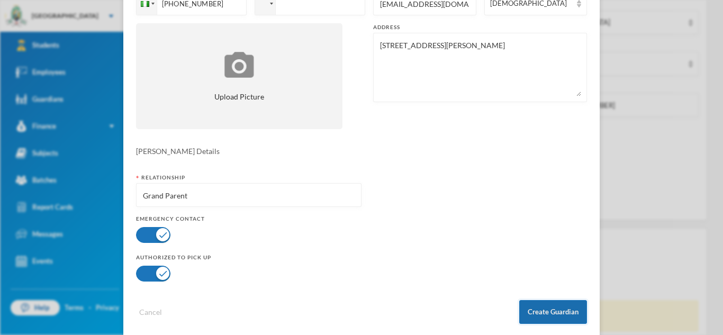
click at [530, 319] on button "Create Guardian" at bounding box center [553, 312] width 68 height 24
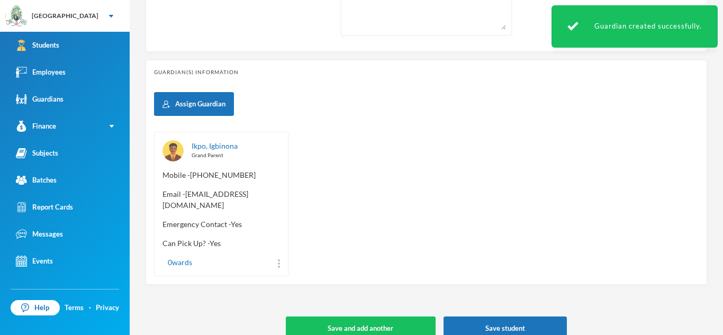
scroll to position [449, 0]
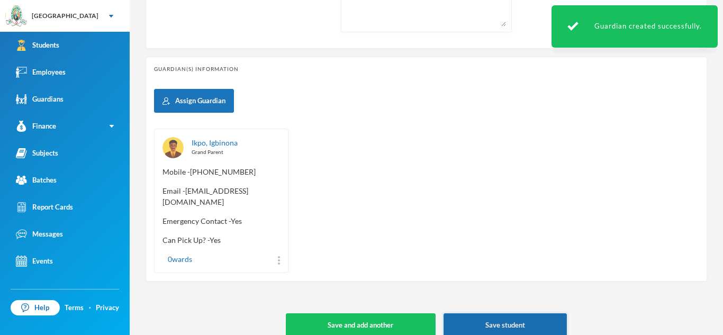
click at [530, 319] on button "Save student" at bounding box center [504, 325] width 123 height 24
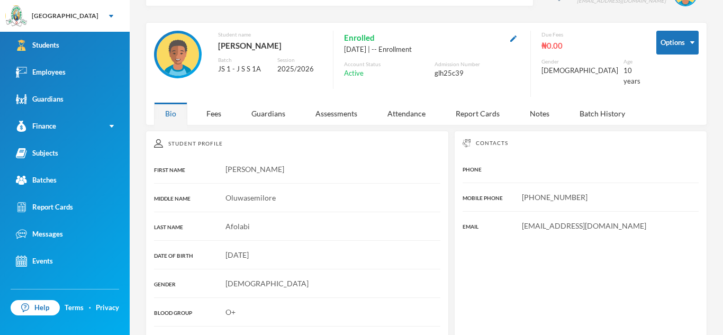
scroll to position [26, 0]
